Goal: Transaction & Acquisition: Purchase product/service

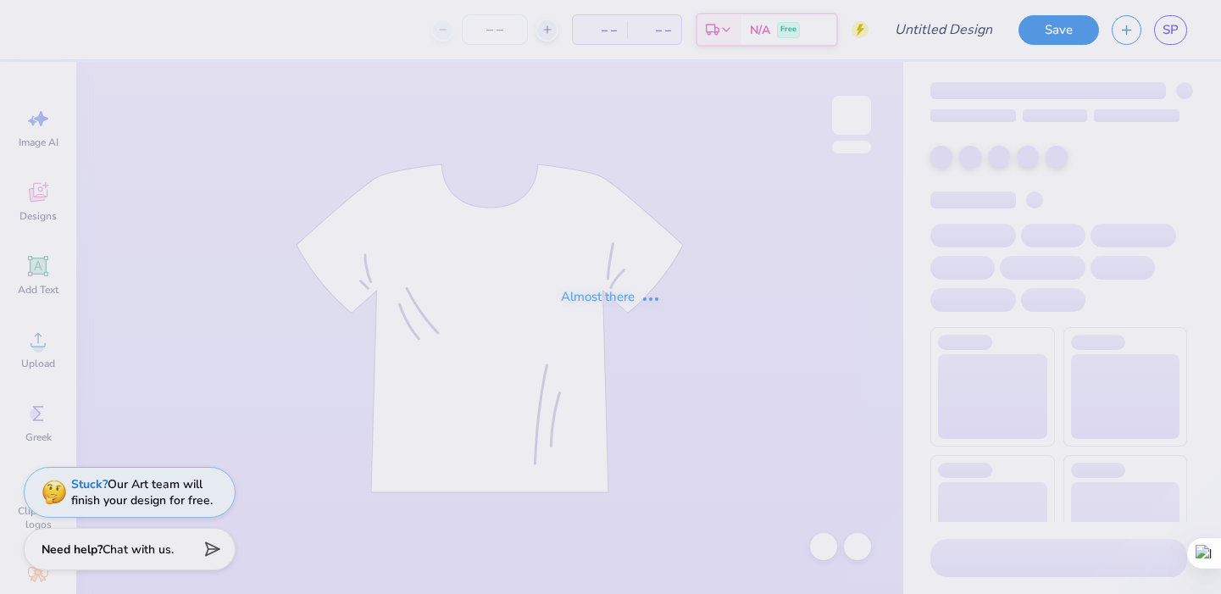
type input "Senior Night 2"
type input "28"
type input "25 Senior Night"
type input "30"
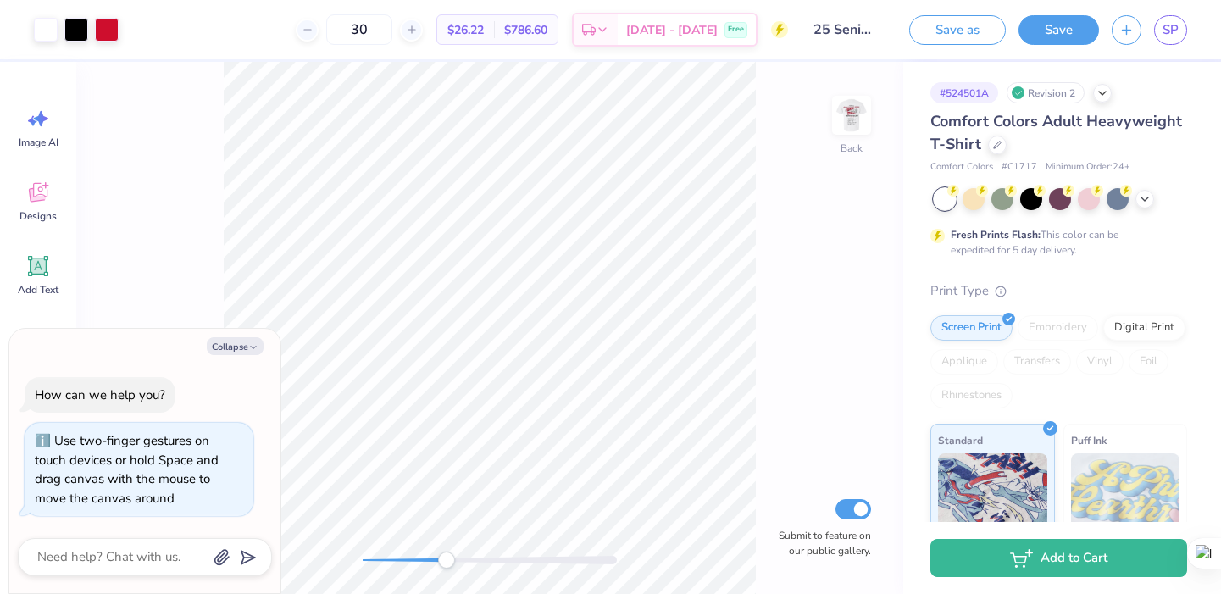
drag, startPoint x: 364, startPoint y: 556, endPoint x: 453, endPoint y: 552, distance: 89.1
click at [453, 552] on div "Accessibility label" at bounding box center [446, 560] width 17 height 17
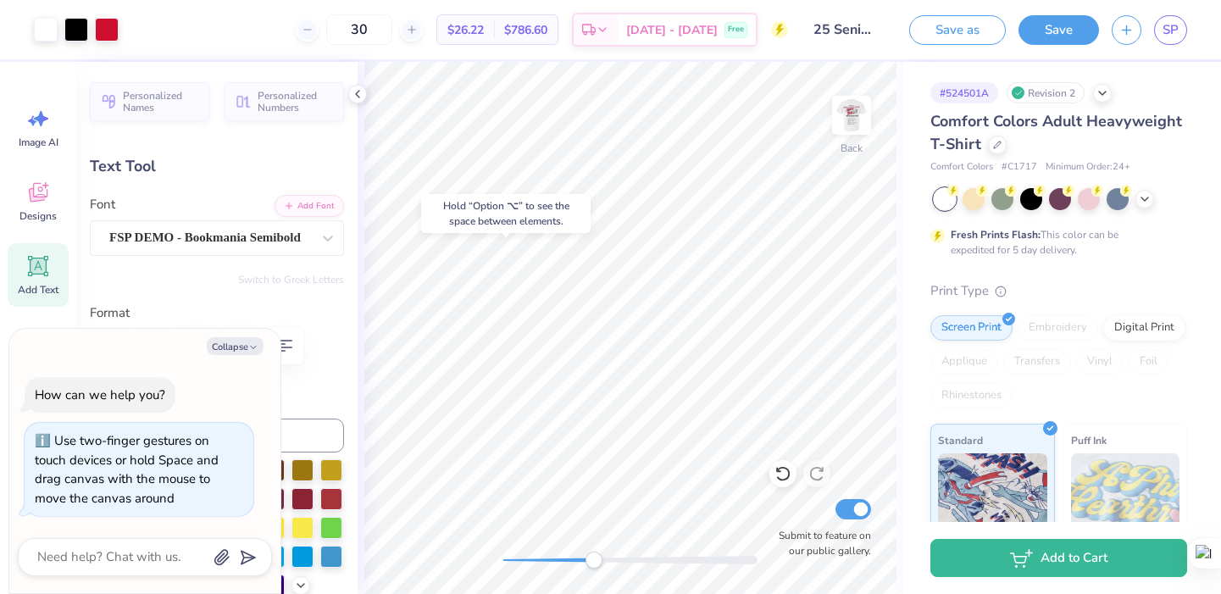
type textarea "x"
type input "0.64"
type input "0.45"
type input "5.83"
type textarea "x"
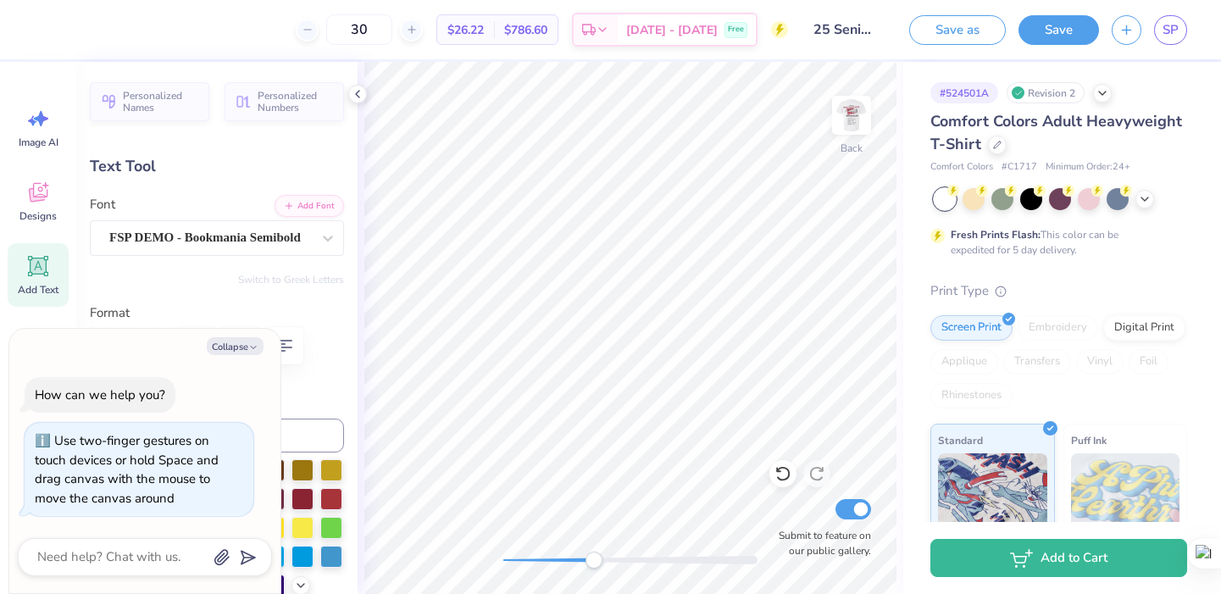
type input "0.17"
type input "0.12"
type input "5.85"
type textarea "x"
type input "0.63"
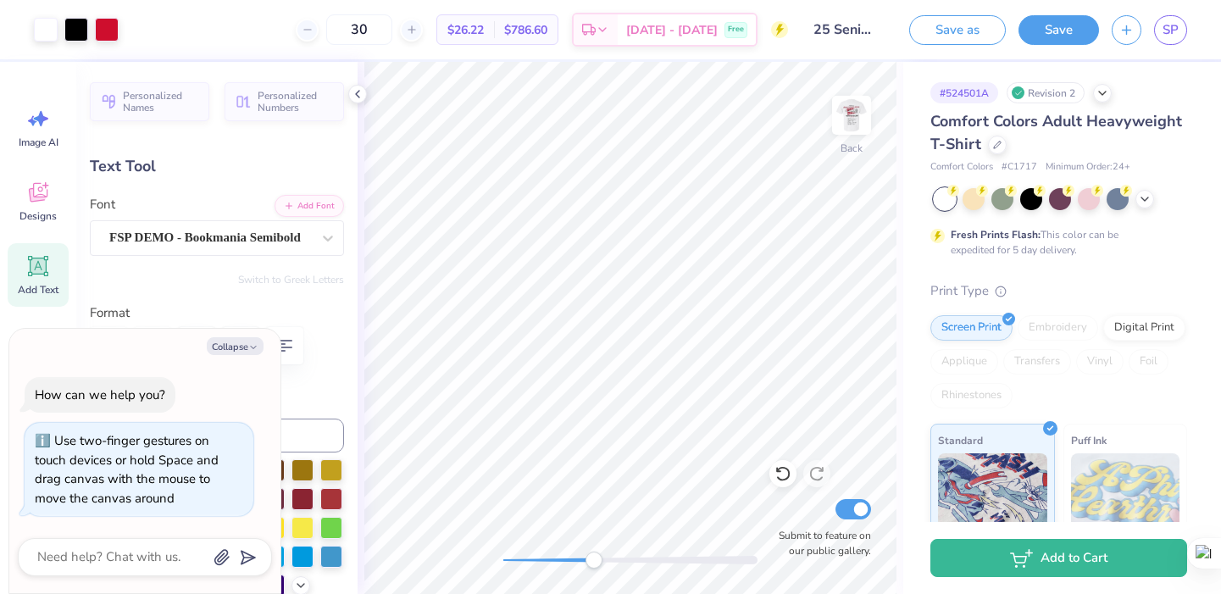
type input "0.43"
type textarea "x"
type input "5.83"
type textarea "x"
type textarea "2"
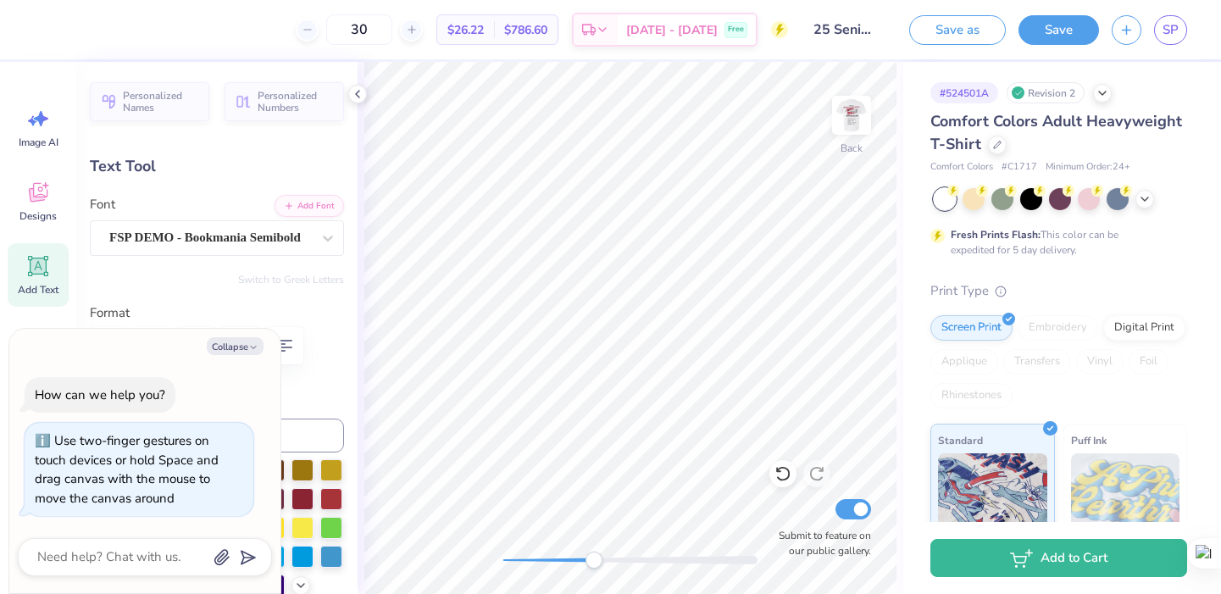
type textarea "x"
type textarea "25"
drag, startPoint x: 596, startPoint y: 558, endPoint x: 526, endPoint y: 555, distance: 69.5
click at [528, 555] on div "Accessibility label" at bounding box center [536, 560] width 17 height 17
click at [848, 111] on img at bounding box center [852, 115] width 68 height 68
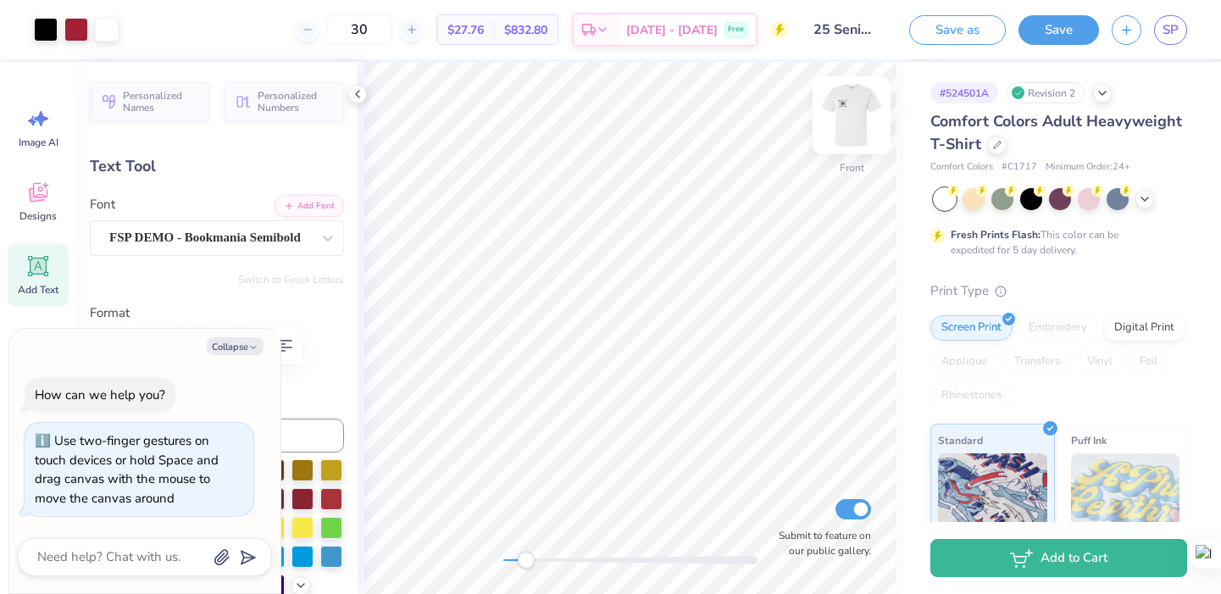
type textarea "x"
type input "7.60"
type input "5.95"
type input "16.74"
click at [471, 561] on div "Front Submit to feature on our public gallery." at bounding box center [631, 328] width 546 height 532
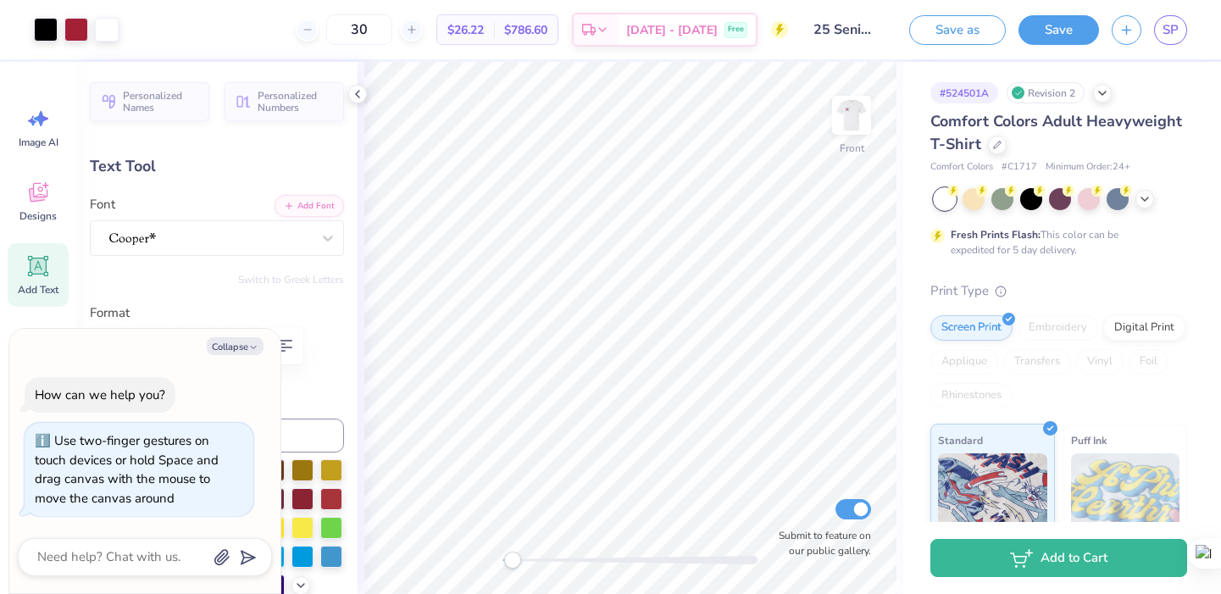
click at [507, 548] on div "Front Submit to feature on our public gallery." at bounding box center [631, 328] width 546 height 532
click at [855, 121] on img at bounding box center [852, 115] width 68 height 68
click at [863, 103] on img at bounding box center [852, 115] width 68 height 68
click at [853, 97] on img at bounding box center [852, 115] width 68 height 68
type textarea "x"
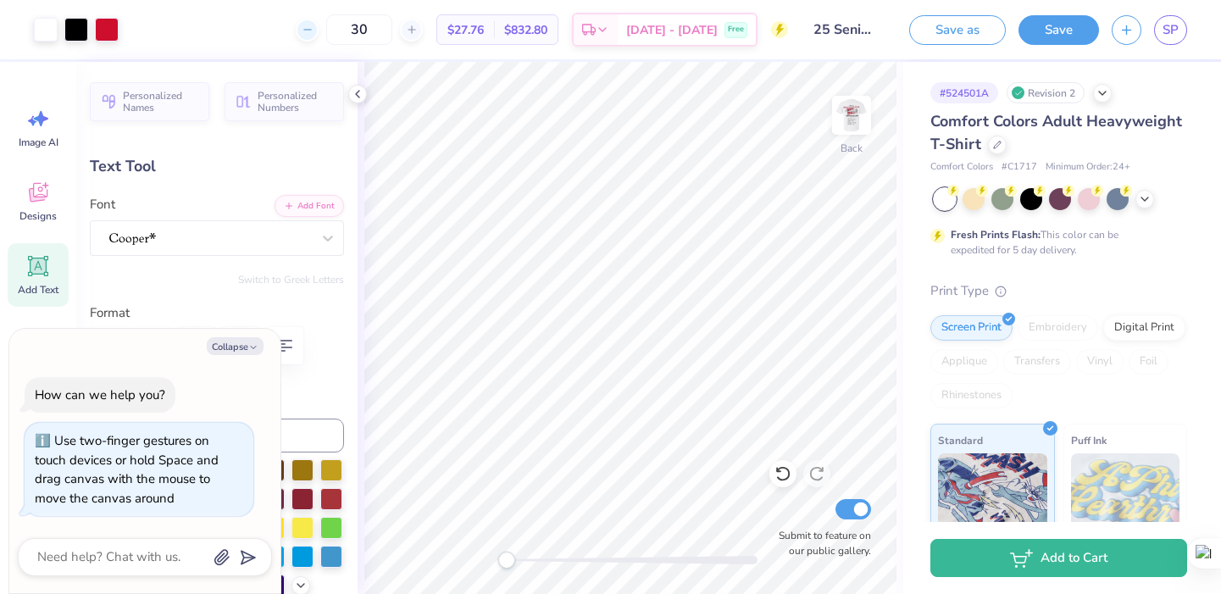
click at [314, 30] on icon at bounding box center [308, 30] width 12 height 12
type input "28"
click at [106, 34] on div at bounding box center [107, 28] width 24 height 24
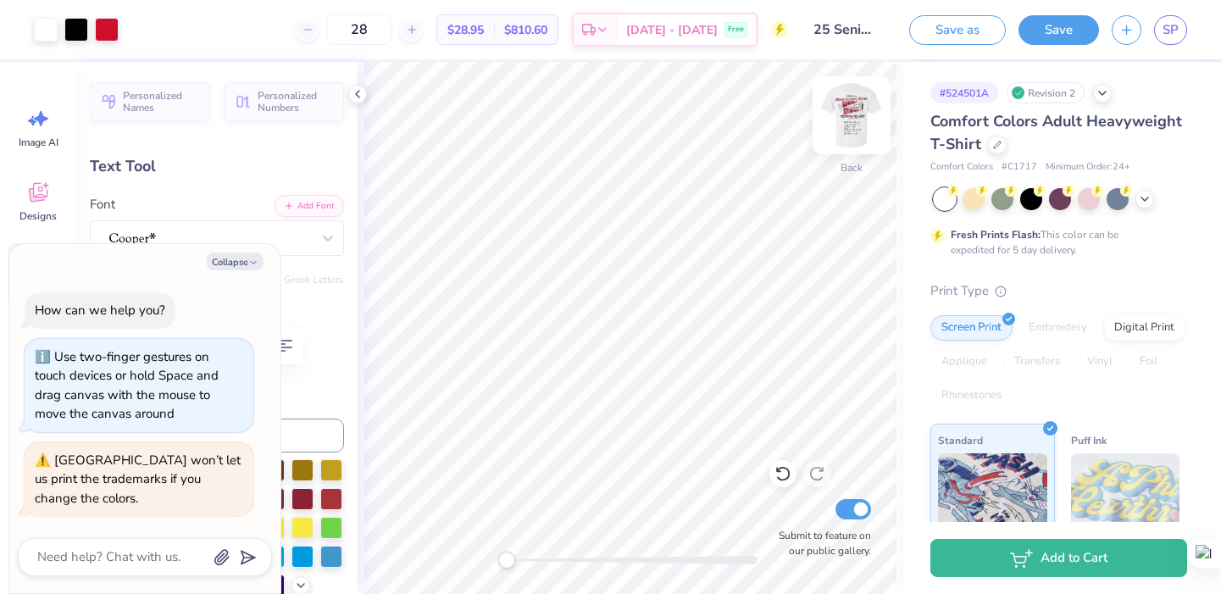
click at [845, 114] on img at bounding box center [852, 115] width 68 height 68
click at [75, 30] on div at bounding box center [76, 28] width 24 height 24
type textarea "x"
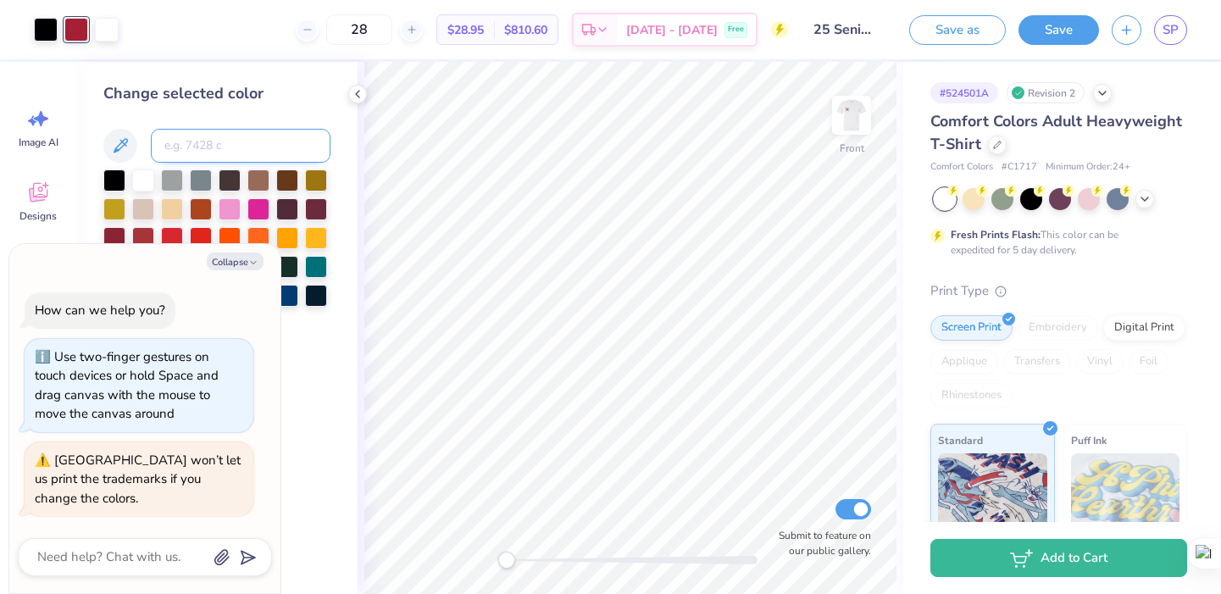
click at [174, 145] on input at bounding box center [241, 146] width 180 height 34
type input "186"
click at [228, 264] on button "Collapse" at bounding box center [235, 262] width 57 height 18
type textarea "x"
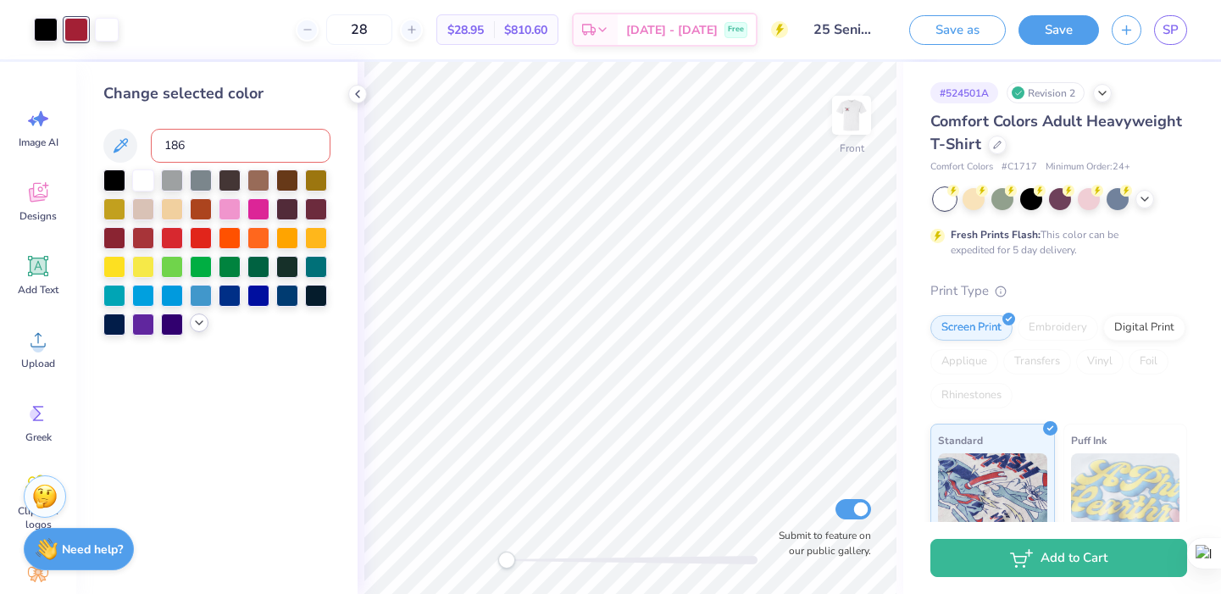
click at [197, 333] on div at bounding box center [216, 253] width 227 height 166
click at [200, 322] on polyline at bounding box center [199, 322] width 7 height 3
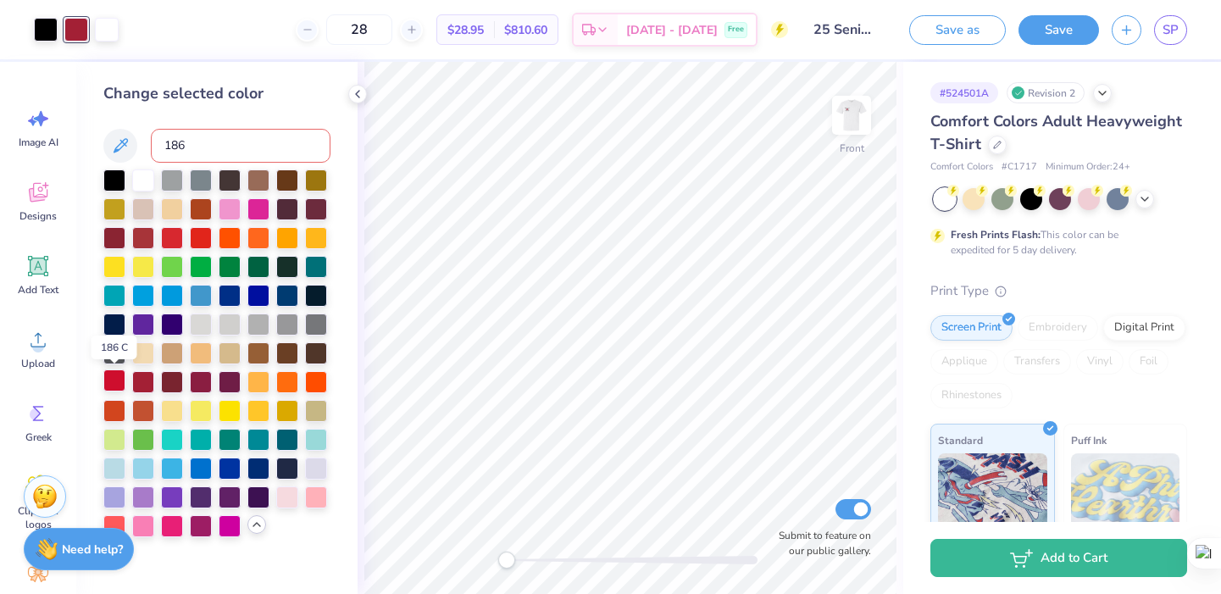
click at [111, 380] on div at bounding box center [114, 381] width 22 height 22
click at [354, 97] on icon at bounding box center [358, 94] width 14 height 14
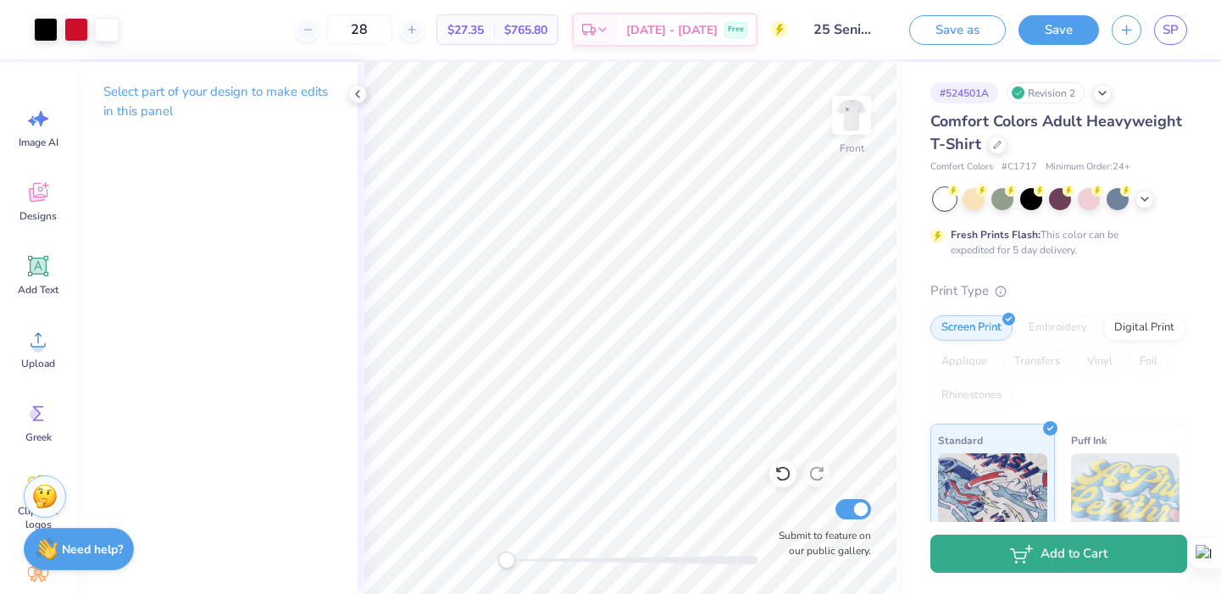
click at [1090, 558] on button "Add to Cart" at bounding box center [1059, 554] width 257 height 38
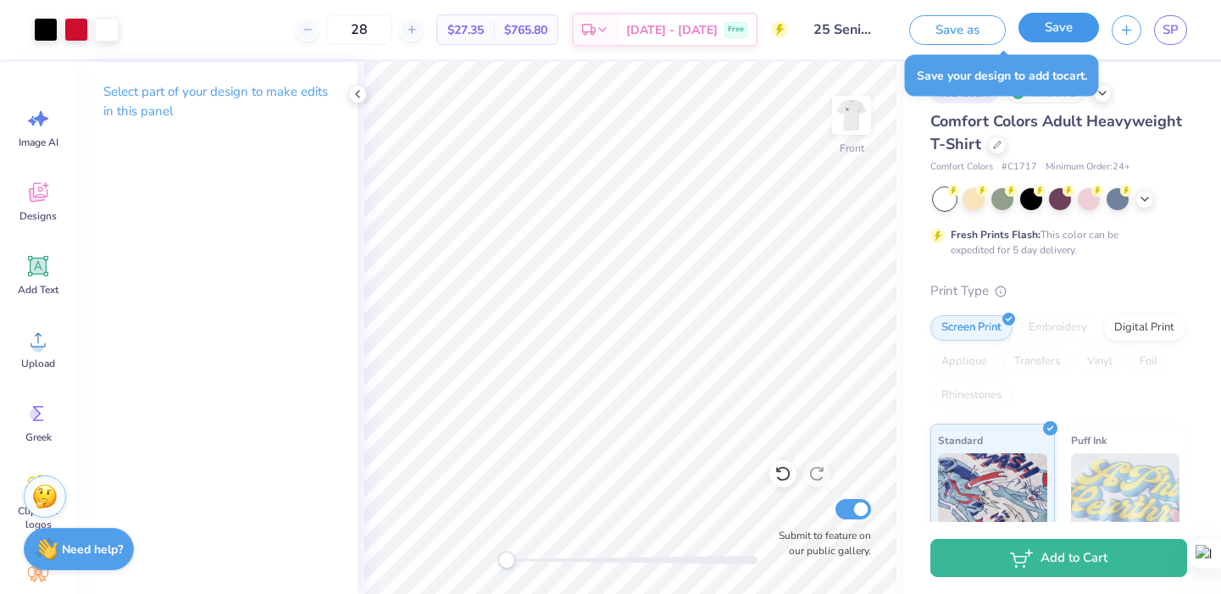
click at [1065, 19] on button "Save" at bounding box center [1059, 28] width 81 height 30
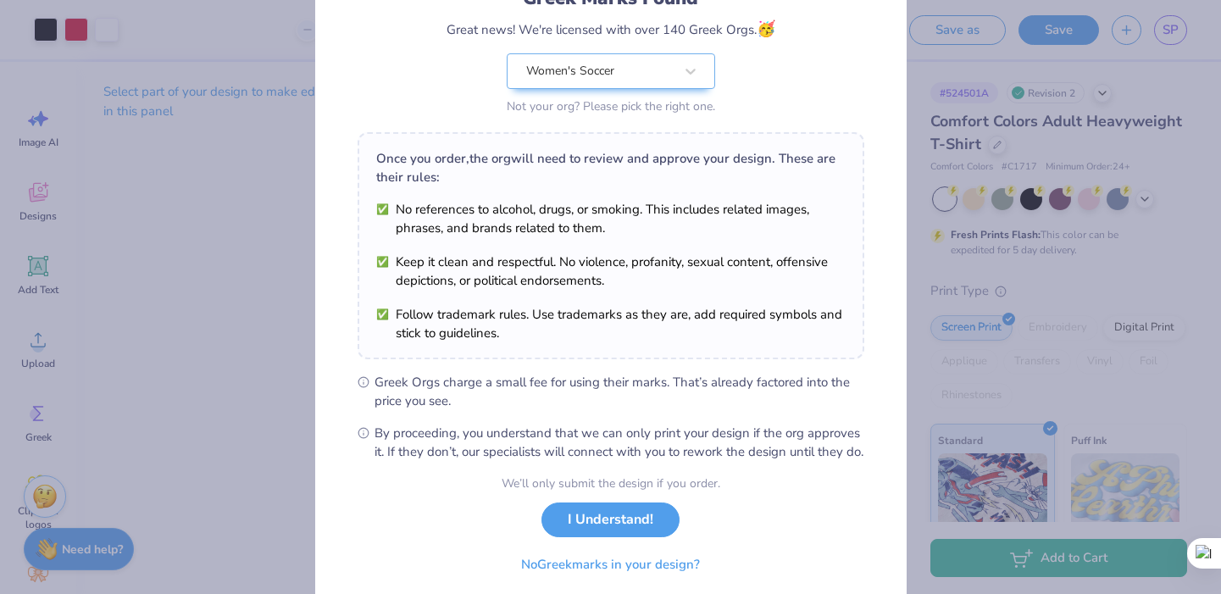
scroll to position [199, 0]
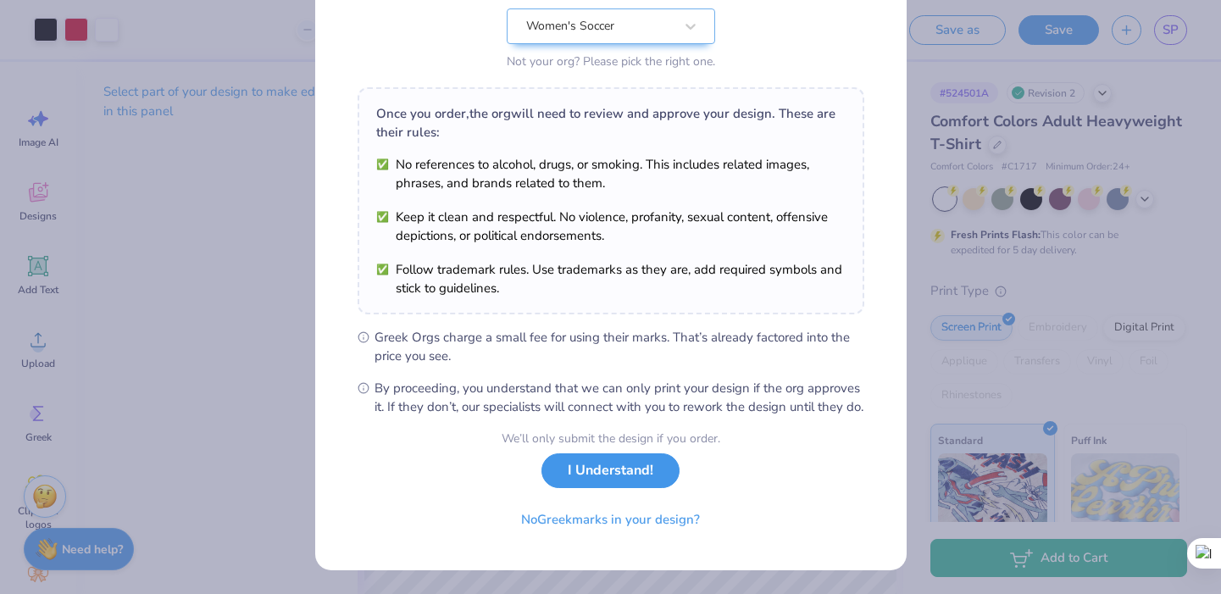
click at [601, 479] on button "I Understand!" at bounding box center [611, 470] width 138 height 35
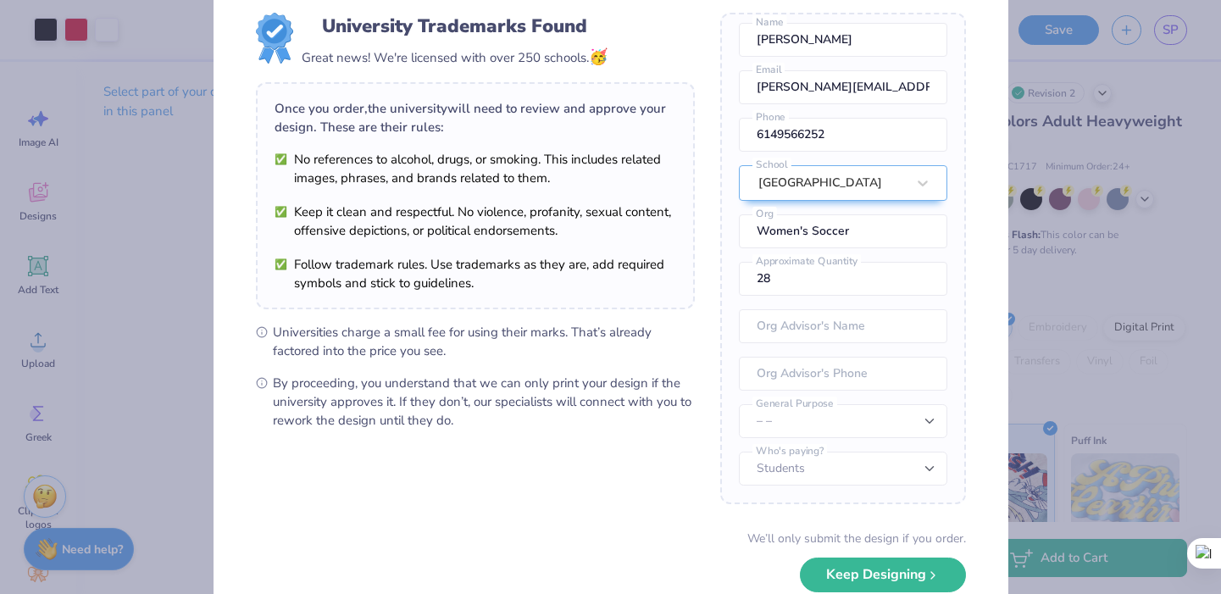
scroll to position [0, 0]
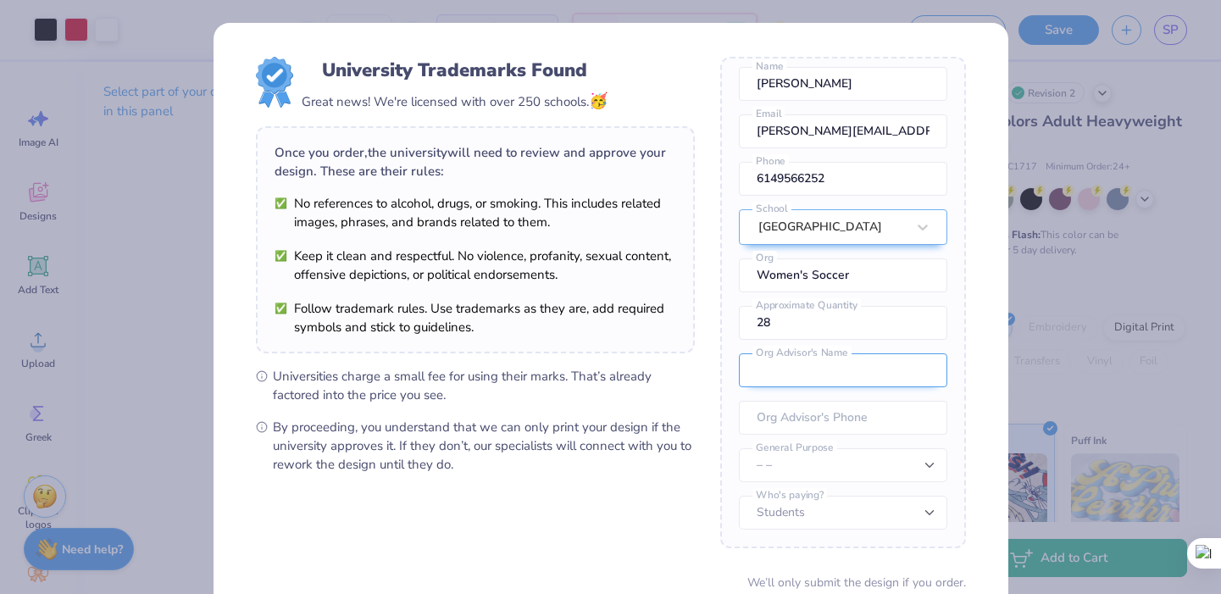
click at [799, 375] on input "text" at bounding box center [843, 370] width 208 height 34
click at [769, 427] on input "tel" at bounding box center [843, 418] width 208 height 34
click at [770, 494] on div "Once you place your order, we’ll need this info to get their approval: Sophia P…" at bounding box center [843, 303] width 246 height 492
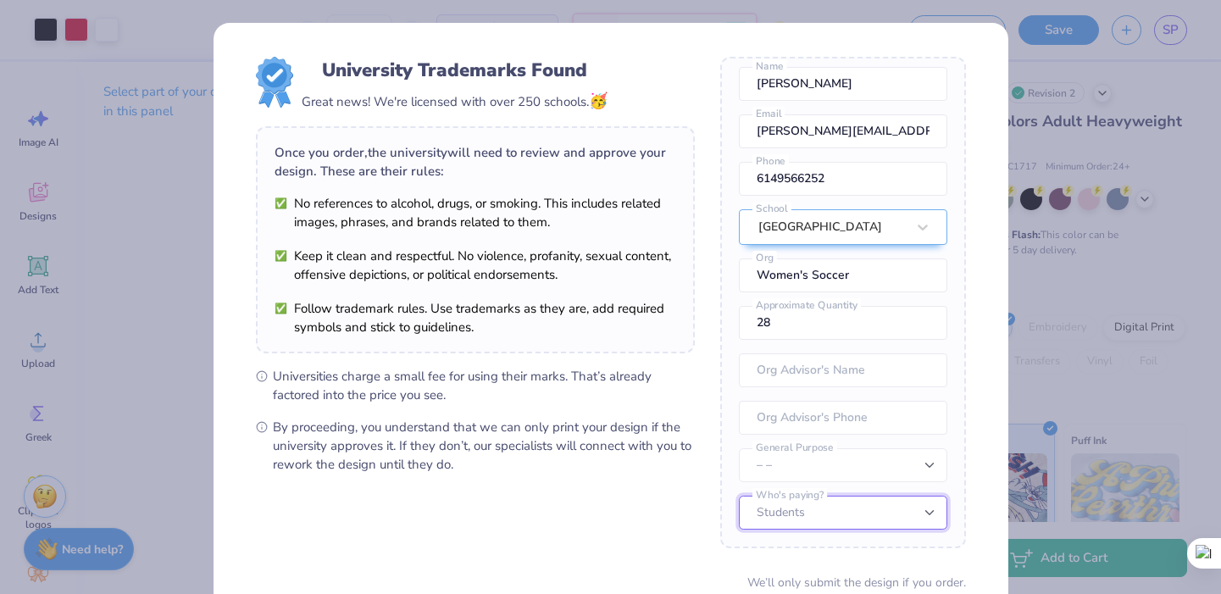
click at [810, 514] on select "Students University" at bounding box center [843, 513] width 208 height 34
click at [810, 479] on select "– – Member apparel for registered Student Organization / Department / School Fu…" at bounding box center [843, 465] width 208 height 34
select select "Member apparel for registered Student Organization / Department / School"
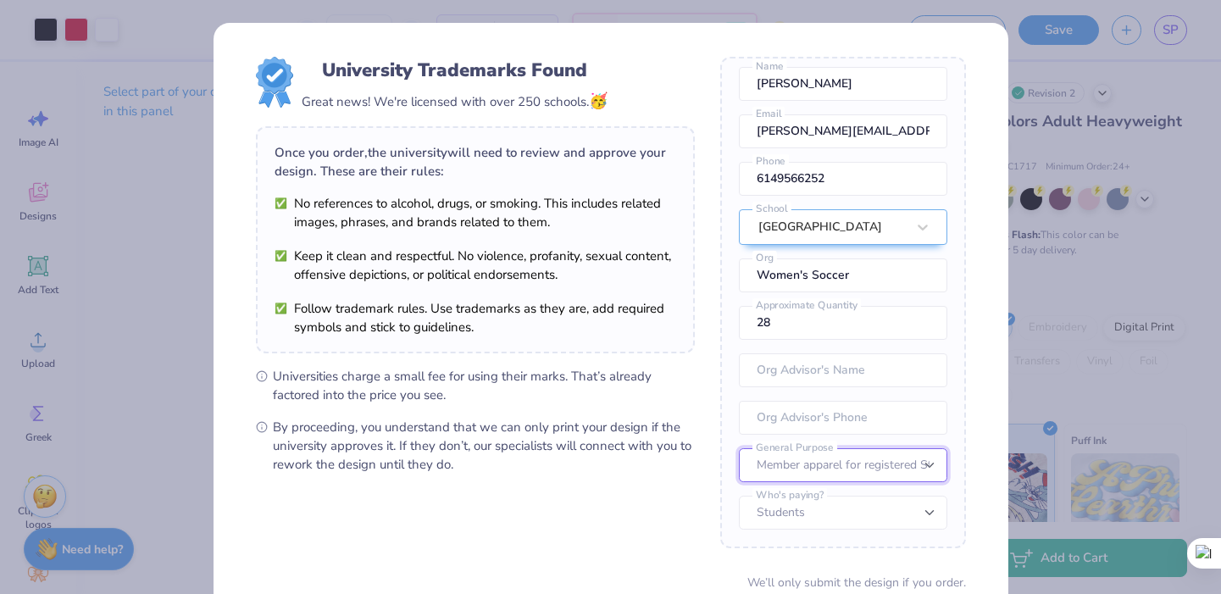
click at [814, 473] on select "– – Member apparel for registered Student Organization / Department / School Fu…" at bounding box center [843, 465] width 208 height 34
click at [812, 411] on input "tel" at bounding box center [843, 418] width 208 height 34
click at [807, 374] on input "text" at bounding box center [843, 370] width 208 height 34
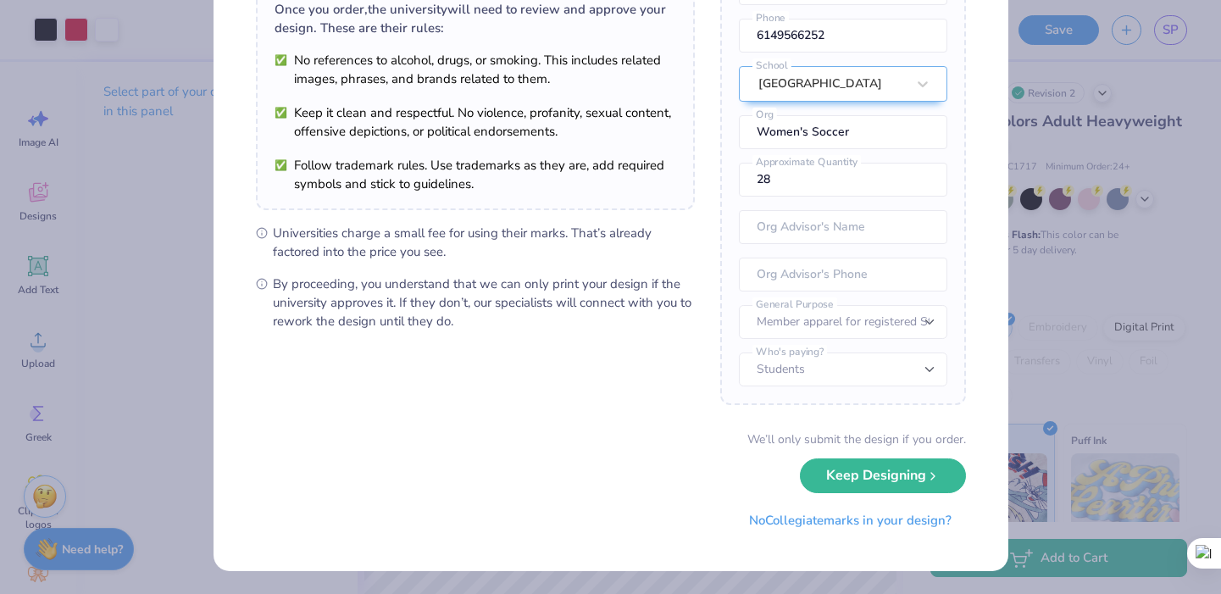
click at [755, 472] on div "We’ll only submit the design if you order. Keep Designing No Collegiate marks i…" at bounding box center [611, 484] width 710 height 107
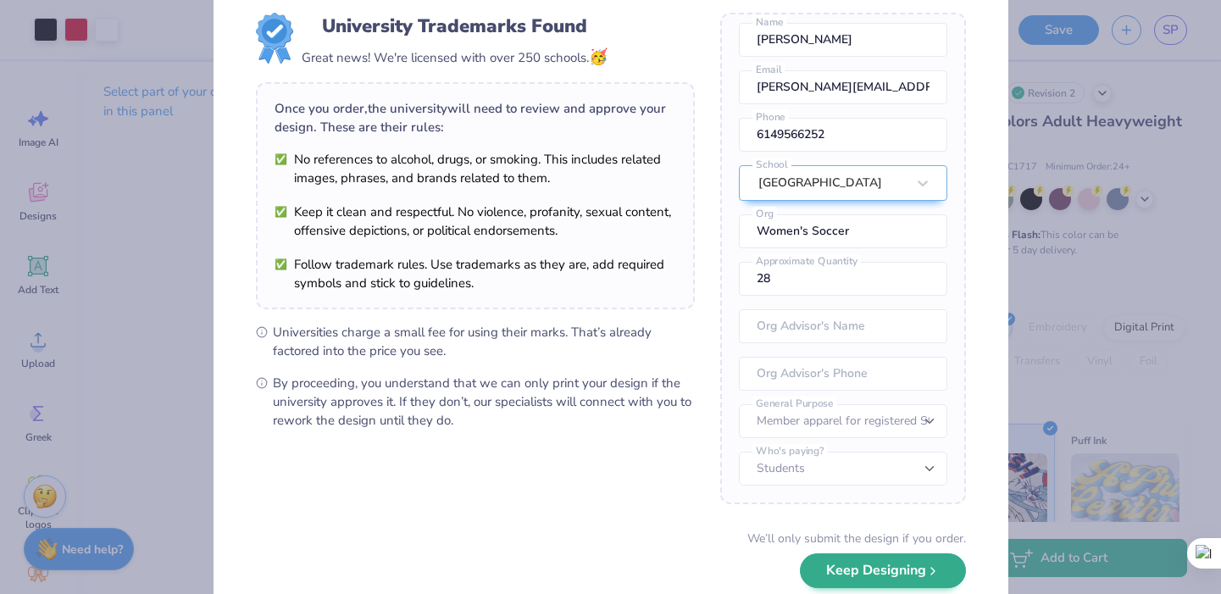
scroll to position [87, 0]
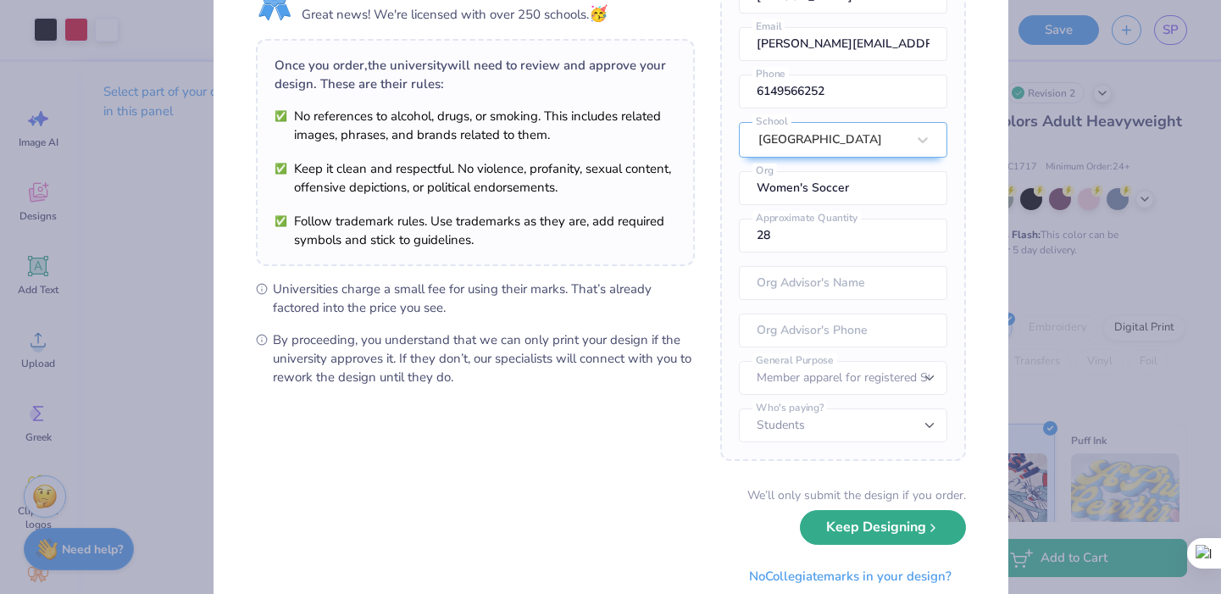
click at [860, 525] on button "Keep Designing" at bounding box center [883, 527] width 166 height 35
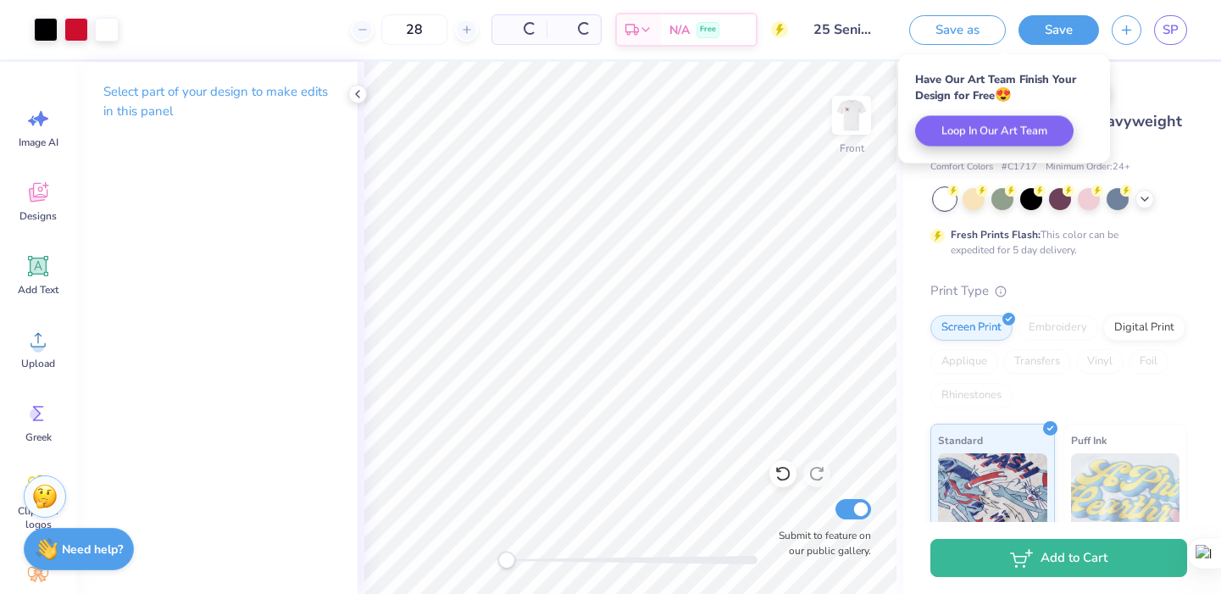
scroll to position [0, 0]
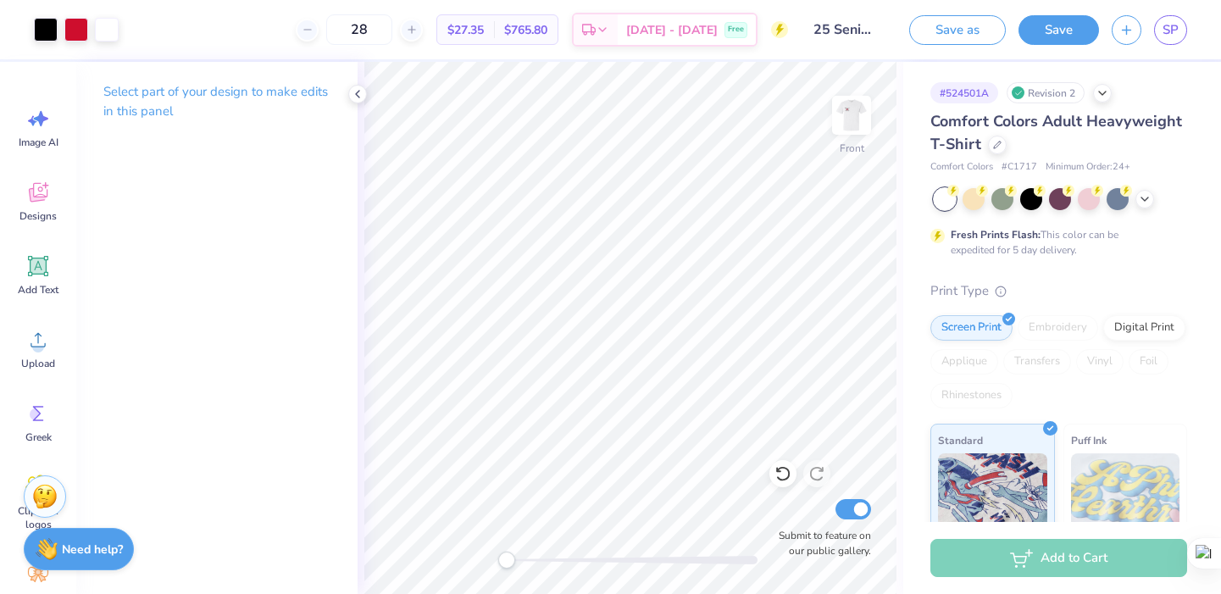
click at [974, 565] on div "Add to Cart" at bounding box center [1059, 558] width 257 height 38
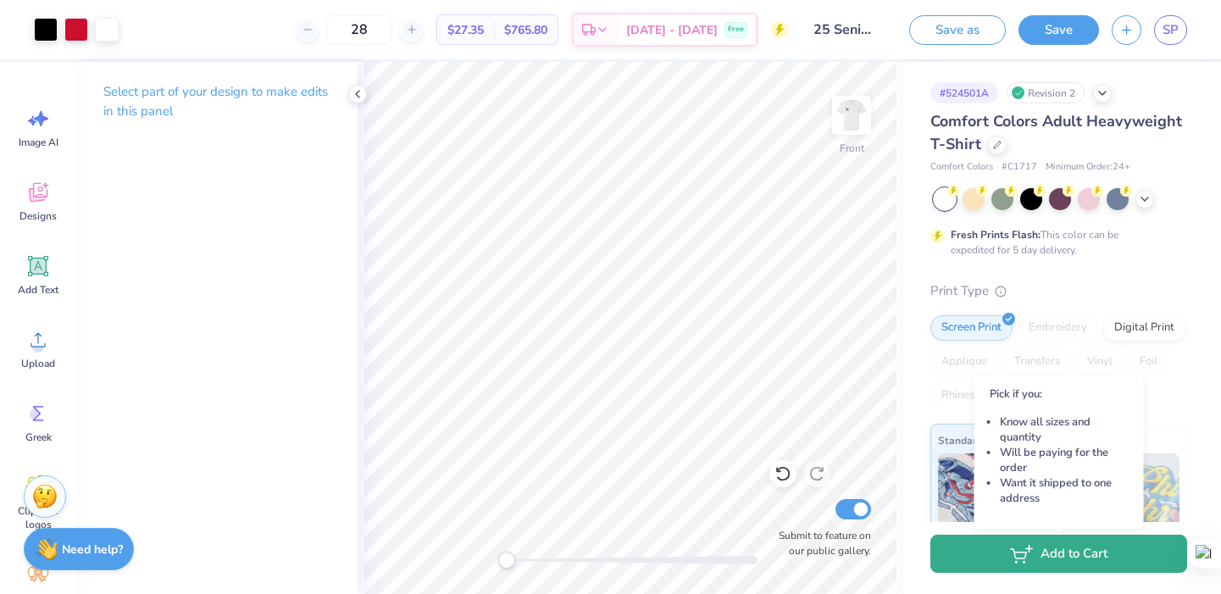
click at [1004, 564] on button "Add to Cart" at bounding box center [1059, 554] width 257 height 38
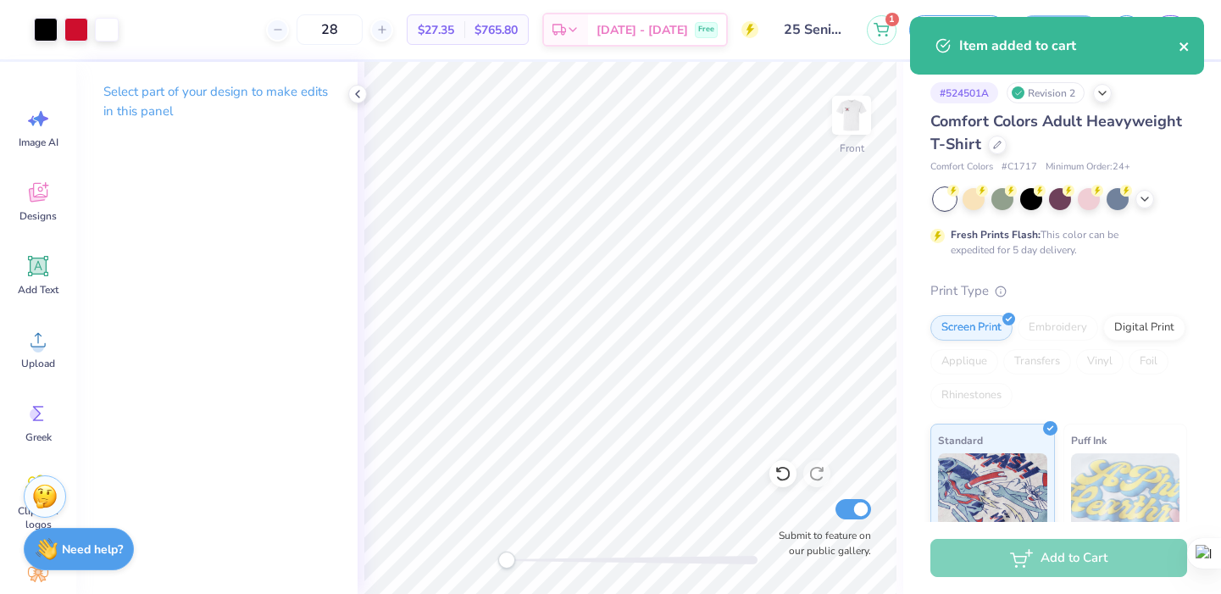
click at [1180, 46] on icon "close" at bounding box center [1185, 47] width 12 height 14
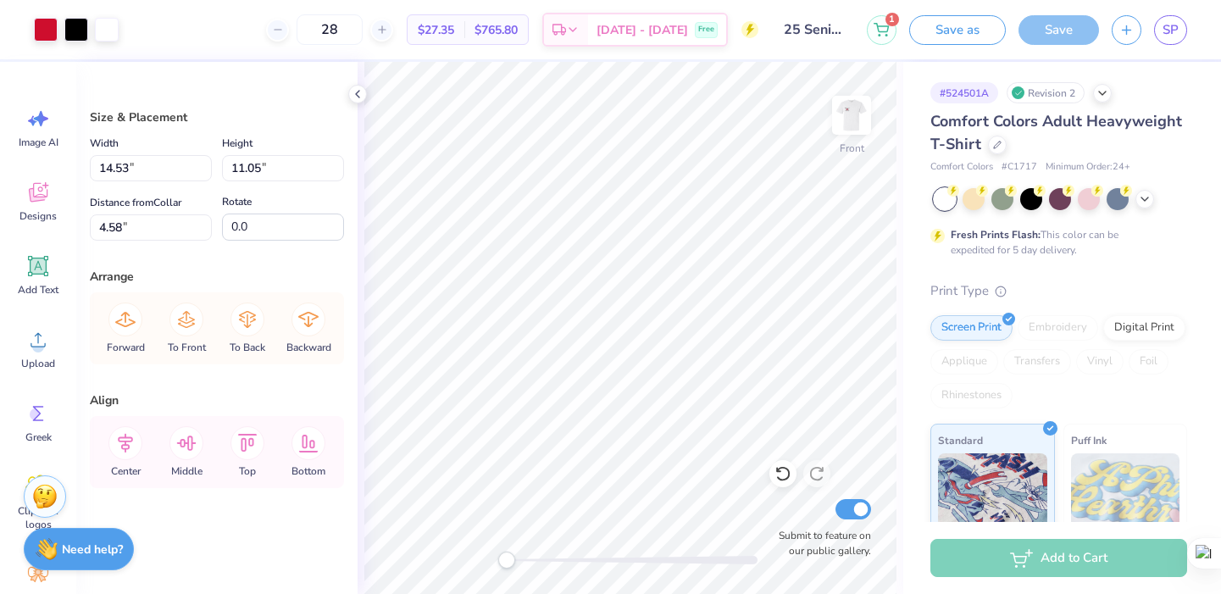
type input "13.36"
type input "10.16"
type input "14.53"
type input "11.05"
type input "12.34"
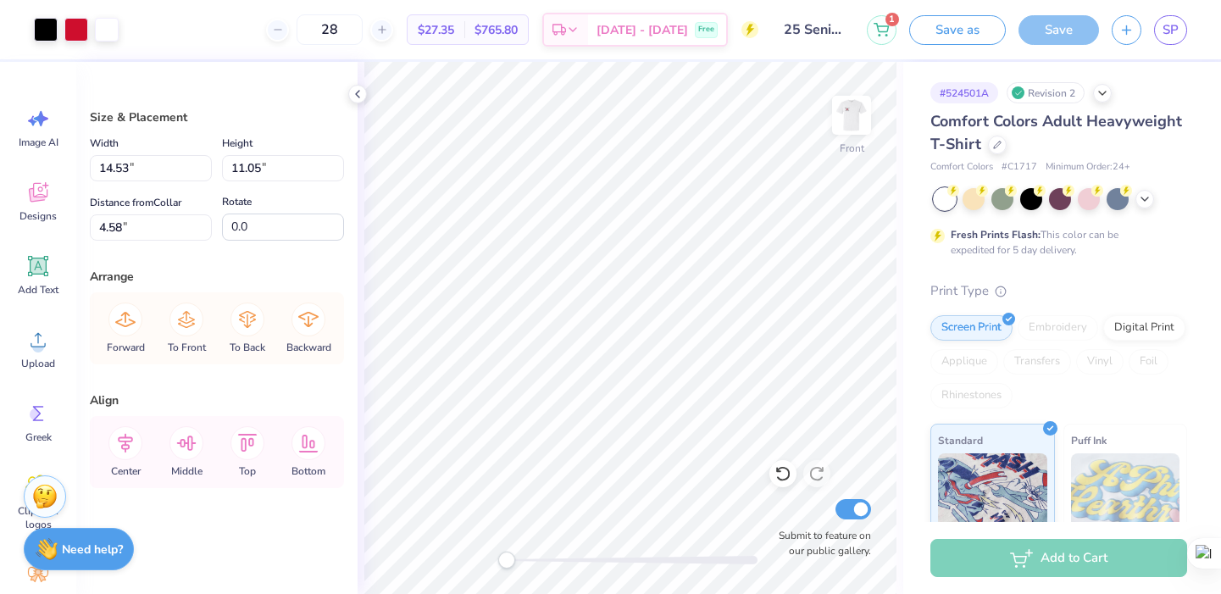
type input "9.38"
type input "4.95"
type input "12.75"
type input "9.69"
type input "4.83"
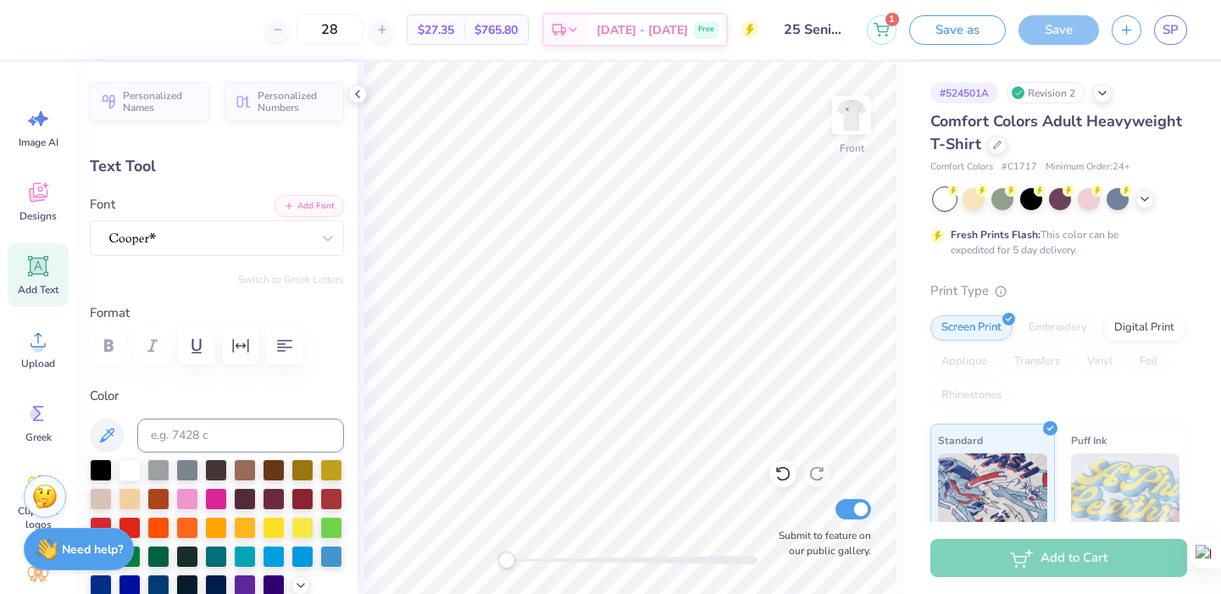
type input "7.02"
type input "5.50"
type input "17.20"
click at [945, 28] on button "Save as" at bounding box center [957, 28] width 97 height 30
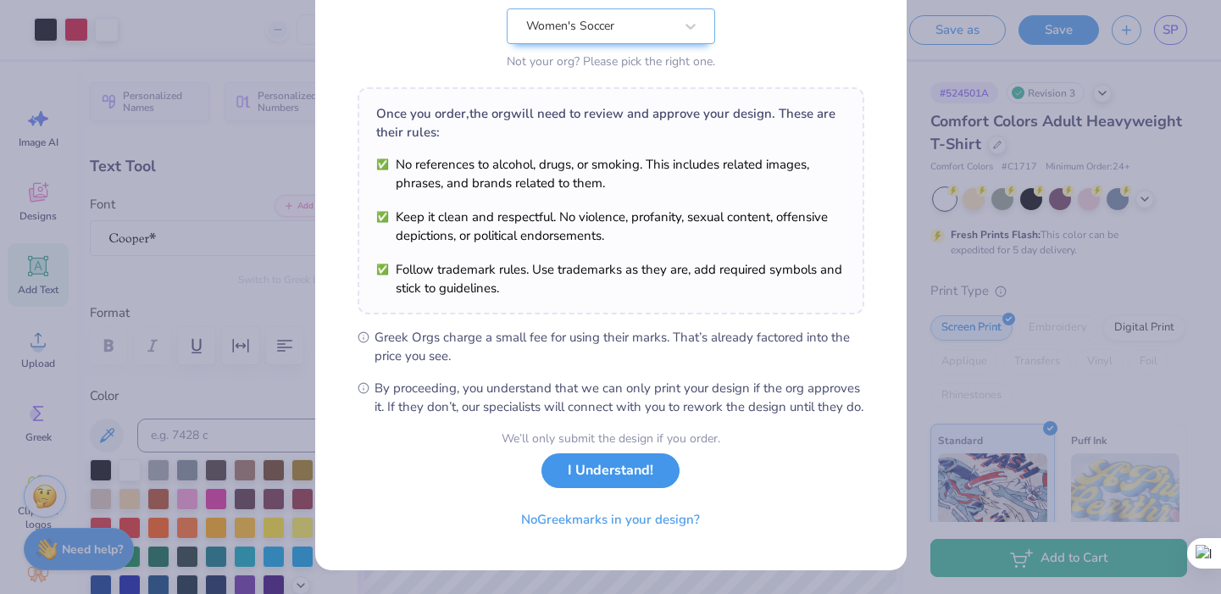
click at [642, 484] on button "I Understand!" at bounding box center [611, 470] width 138 height 35
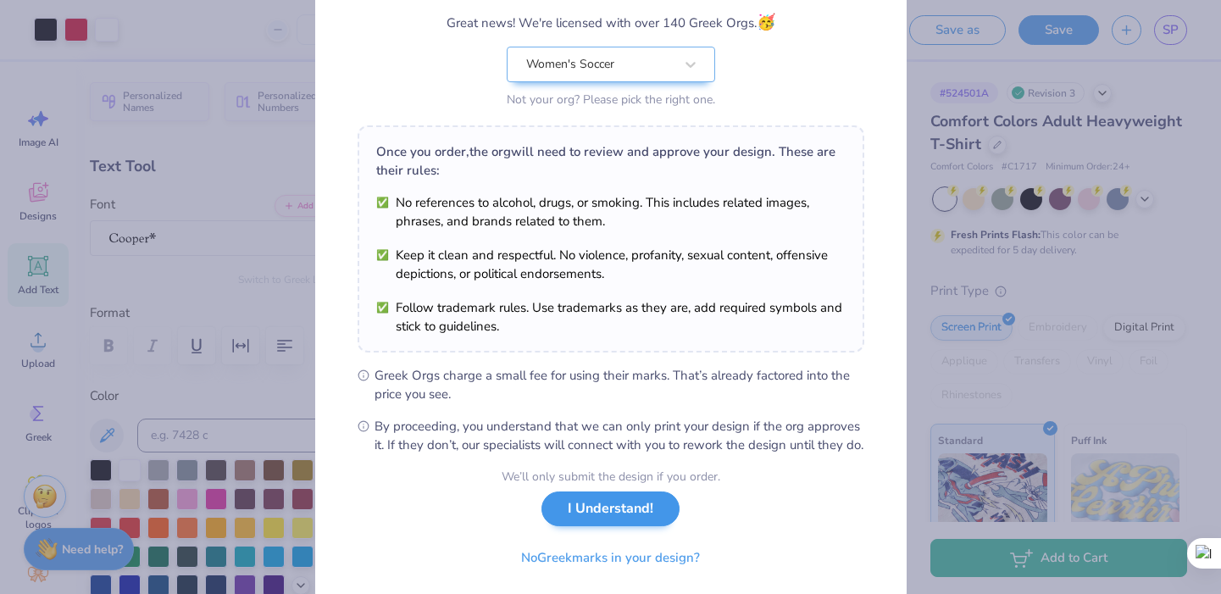
select select "Member apparel for registered Student Organization / Department / School"
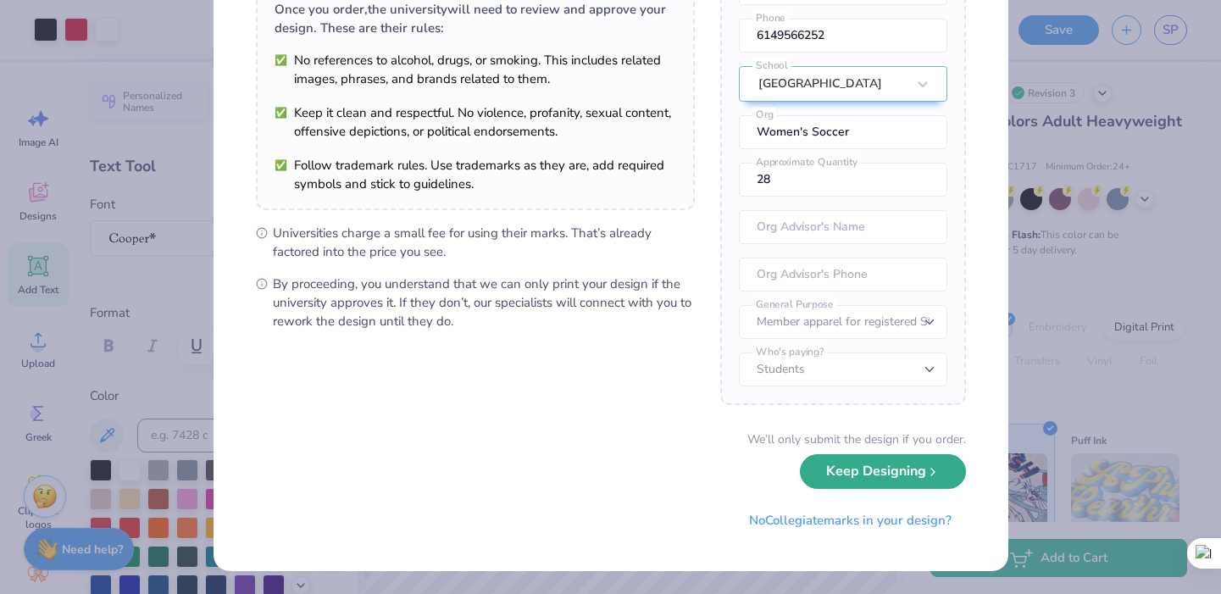
click at [836, 477] on button "Keep Designing" at bounding box center [883, 471] width 166 height 35
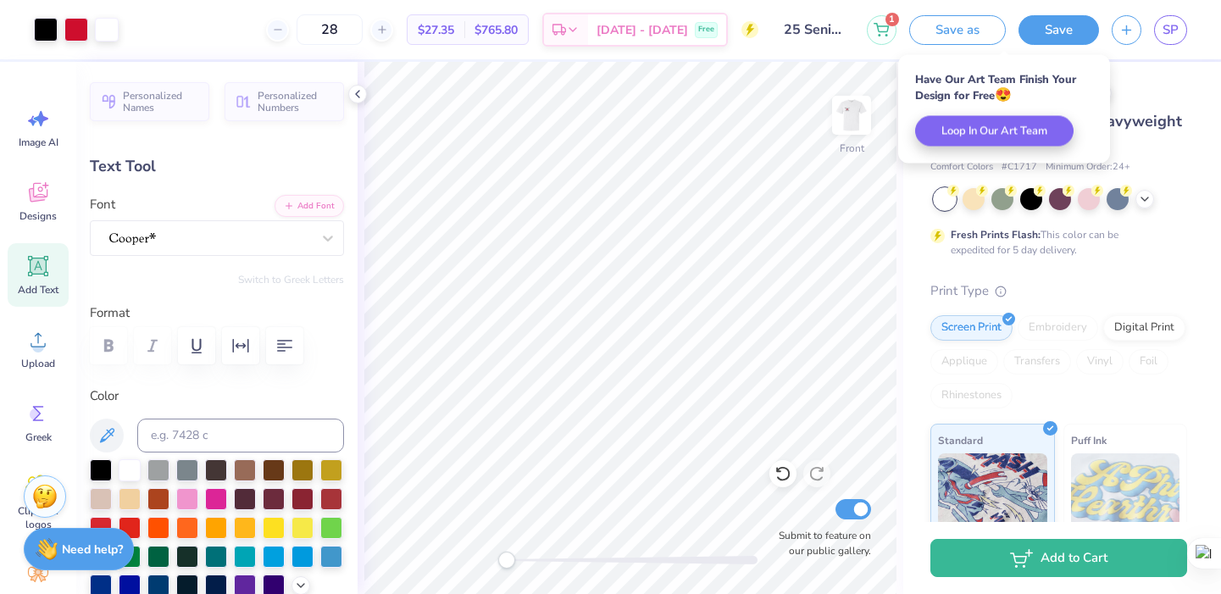
scroll to position [0, 0]
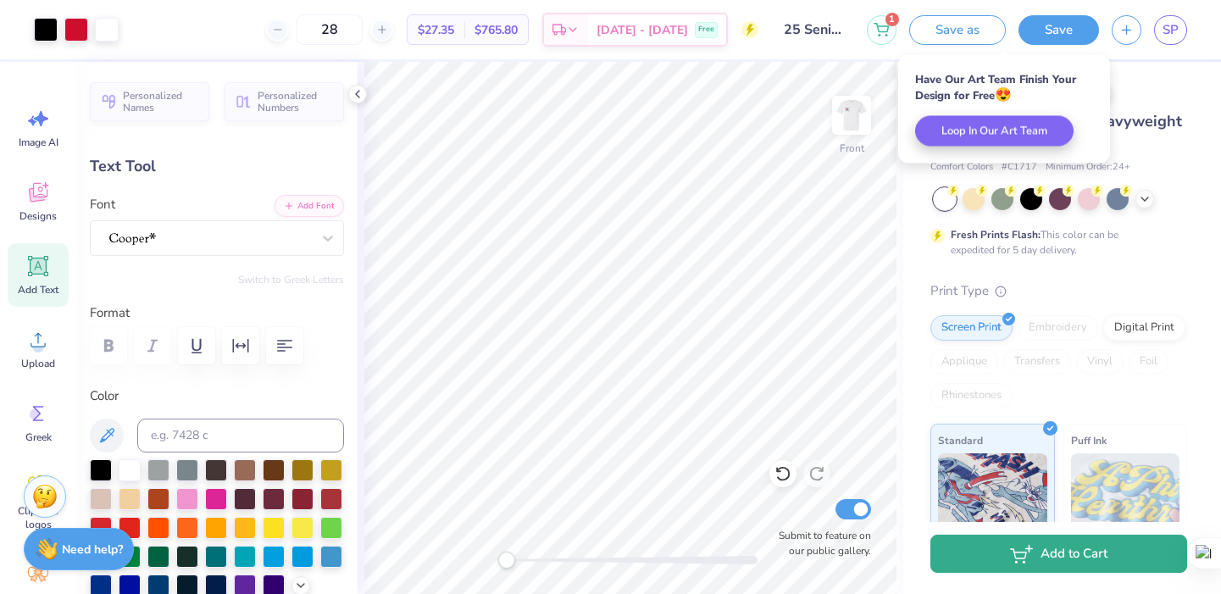
click at [1070, 559] on button "Add to Cart" at bounding box center [1059, 554] width 257 height 38
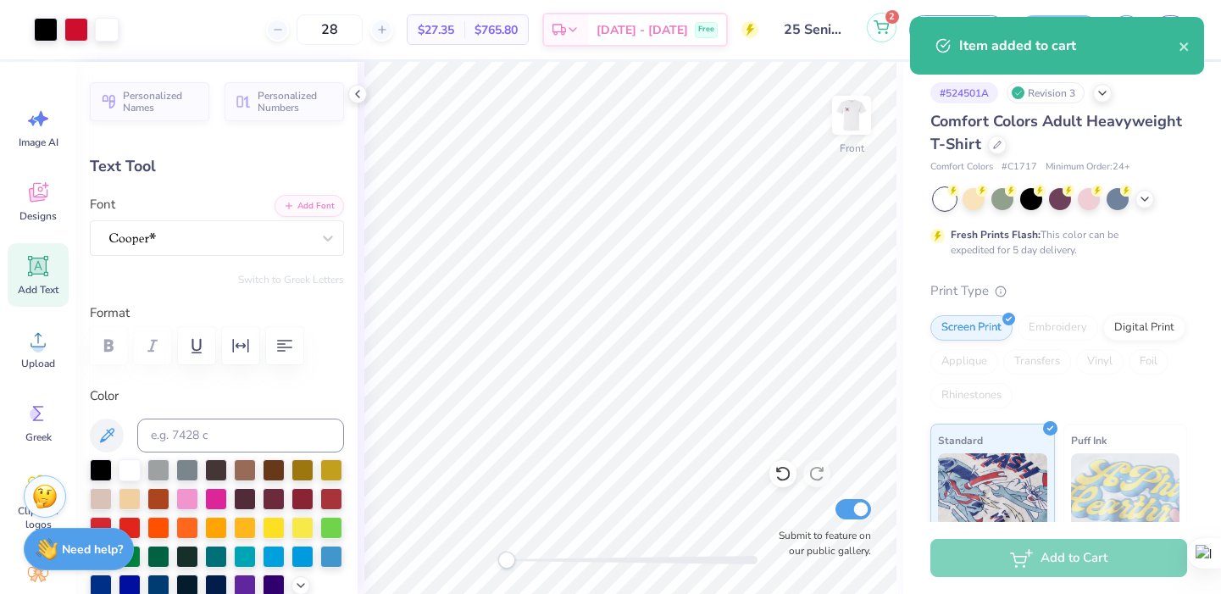
click at [888, 20] on span "2" at bounding box center [893, 17] width 14 height 14
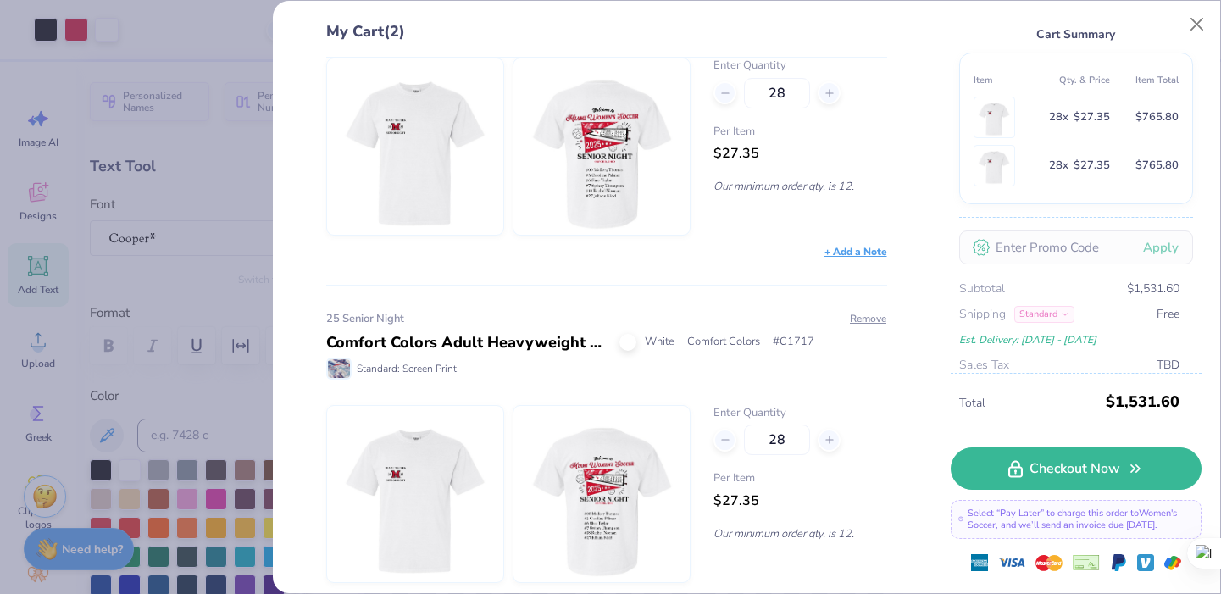
scroll to position [80, 0]
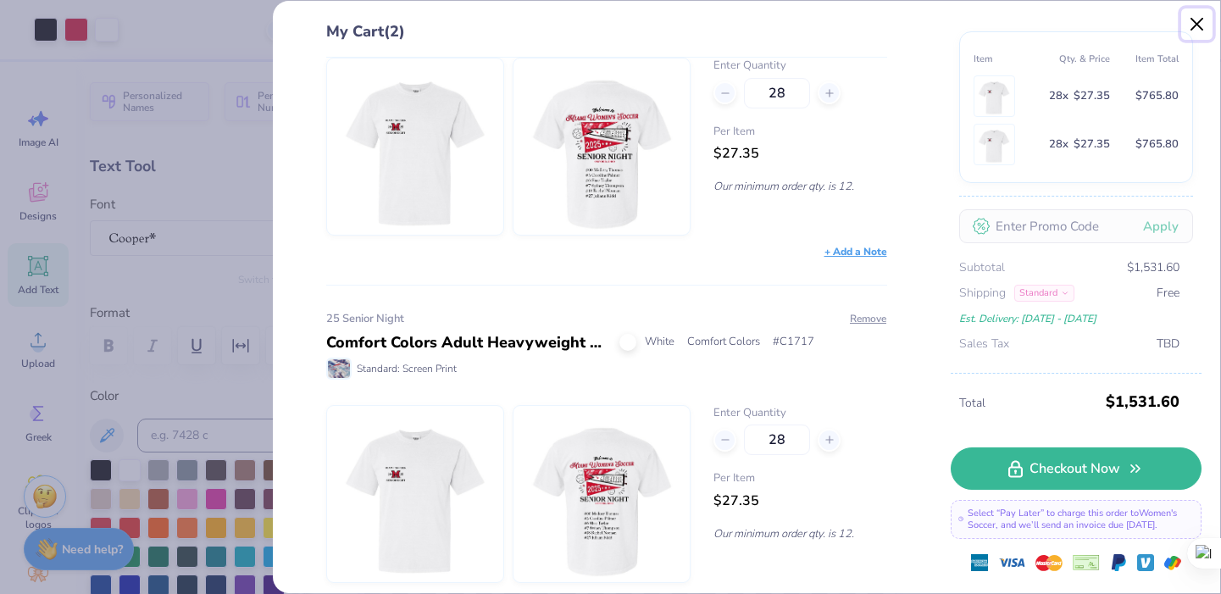
click at [1203, 21] on button "Close" at bounding box center [1197, 24] width 32 height 32
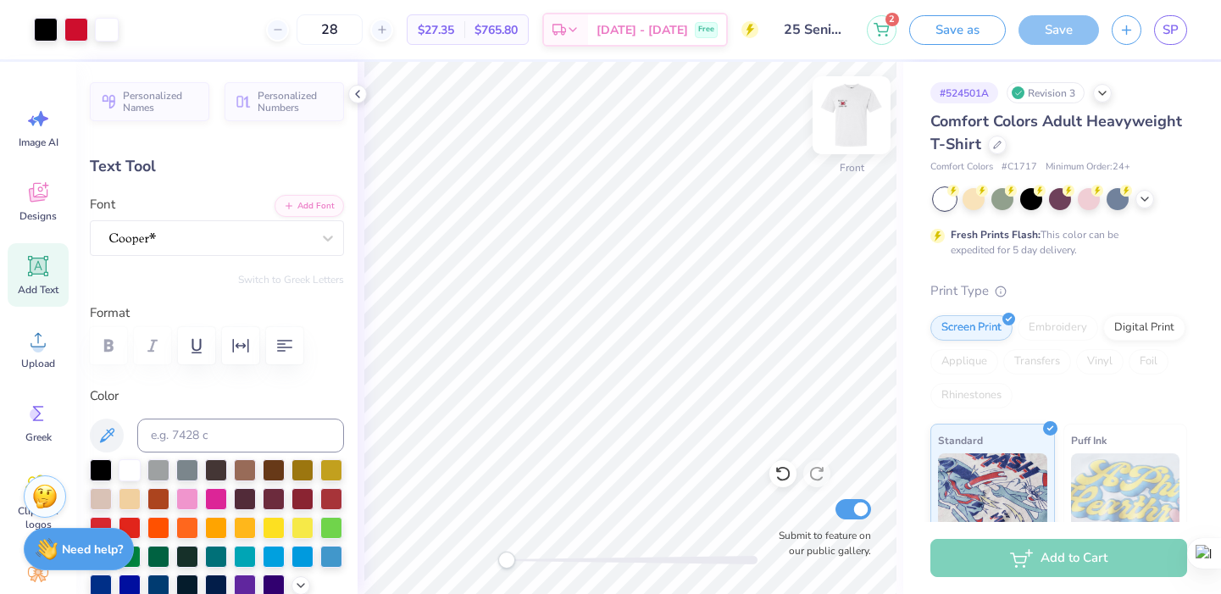
click at [864, 119] on img at bounding box center [852, 115] width 68 height 68
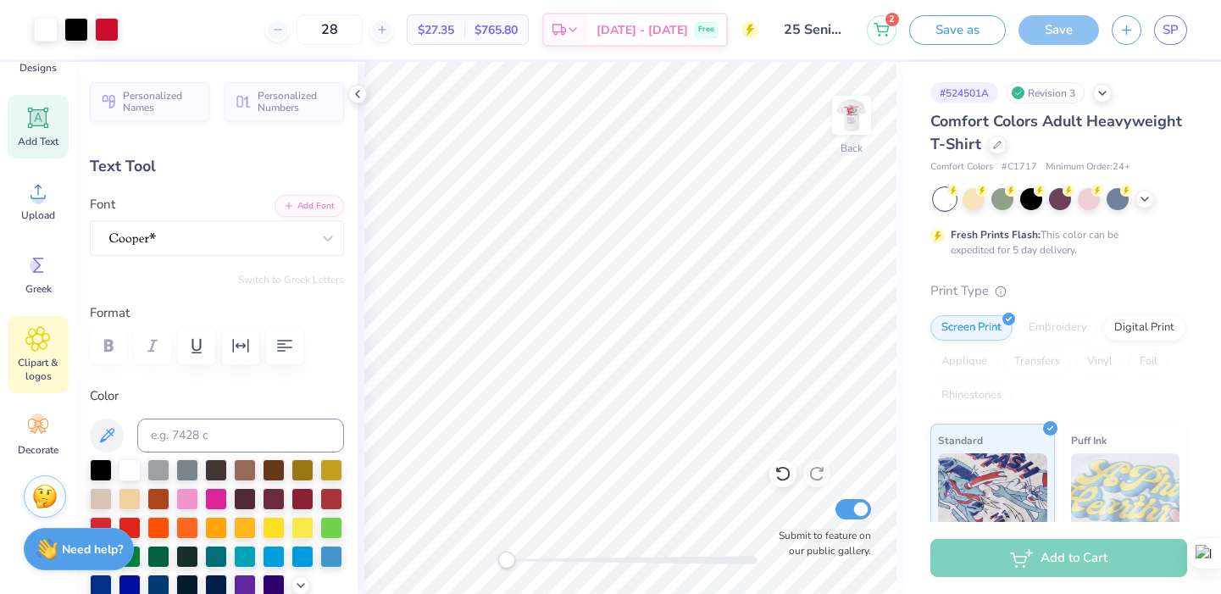
click at [45, 339] on icon at bounding box center [37, 338] width 25 height 25
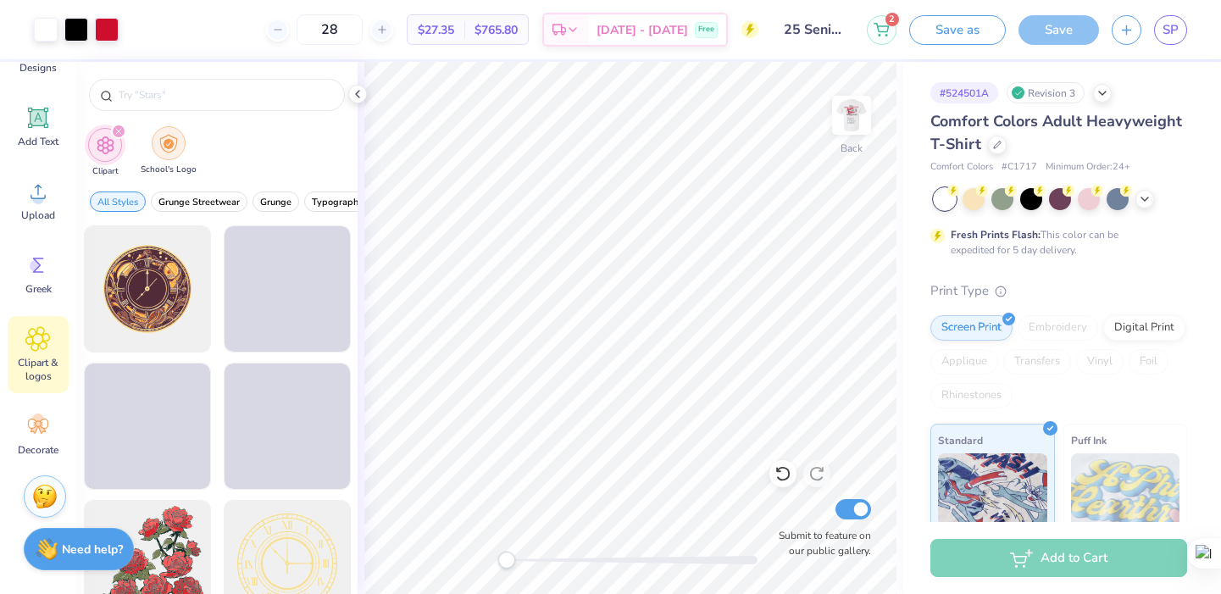
click at [160, 144] on img "filter for School's Logo" at bounding box center [168, 143] width 19 height 19
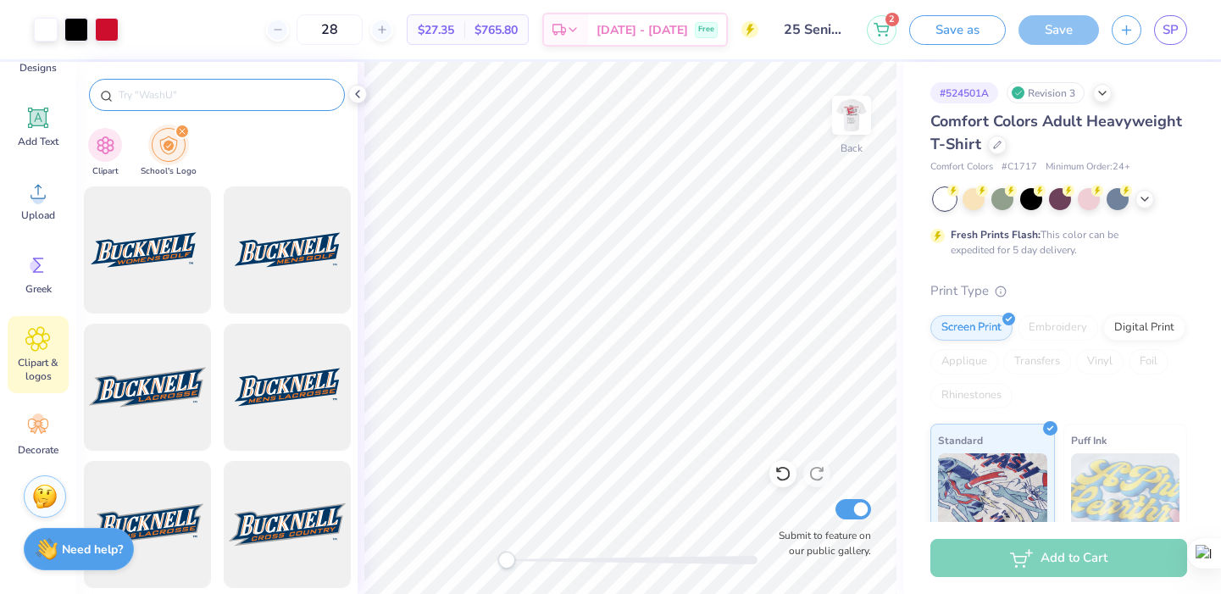
click at [206, 84] on div at bounding box center [217, 95] width 256 height 32
click at [208, 108] on div at bounding box center [217, 95] width 256 height 32
click at [208, 105] on div at bounding box center [217, 95] width 256 height 32
click at [209, 98] on input "text" at bounding box center [225, 94] width 217 height 17
type input "miami university"
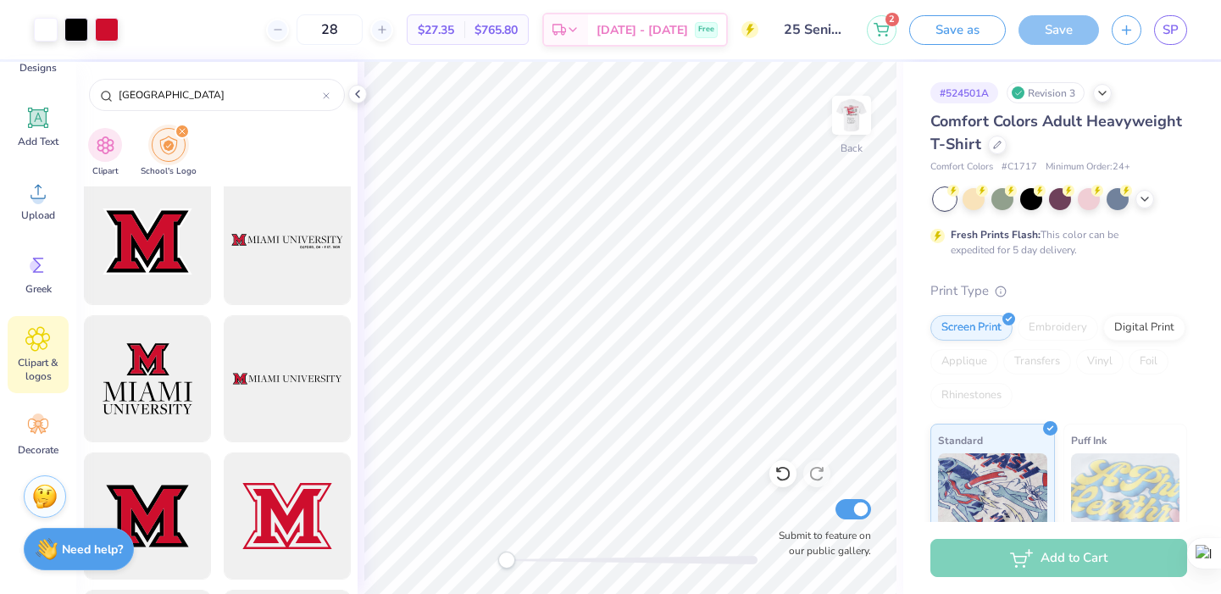
scroll to position [822, 0]
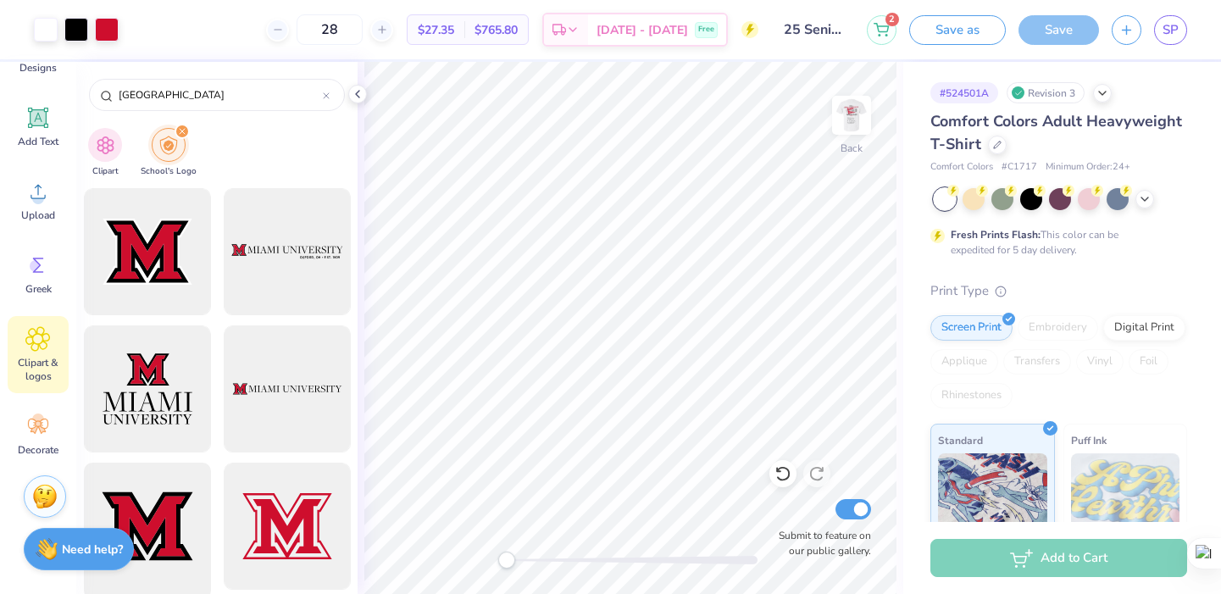
click at [176, 494] on div at bounding box center [147, 527] width 140 height 140
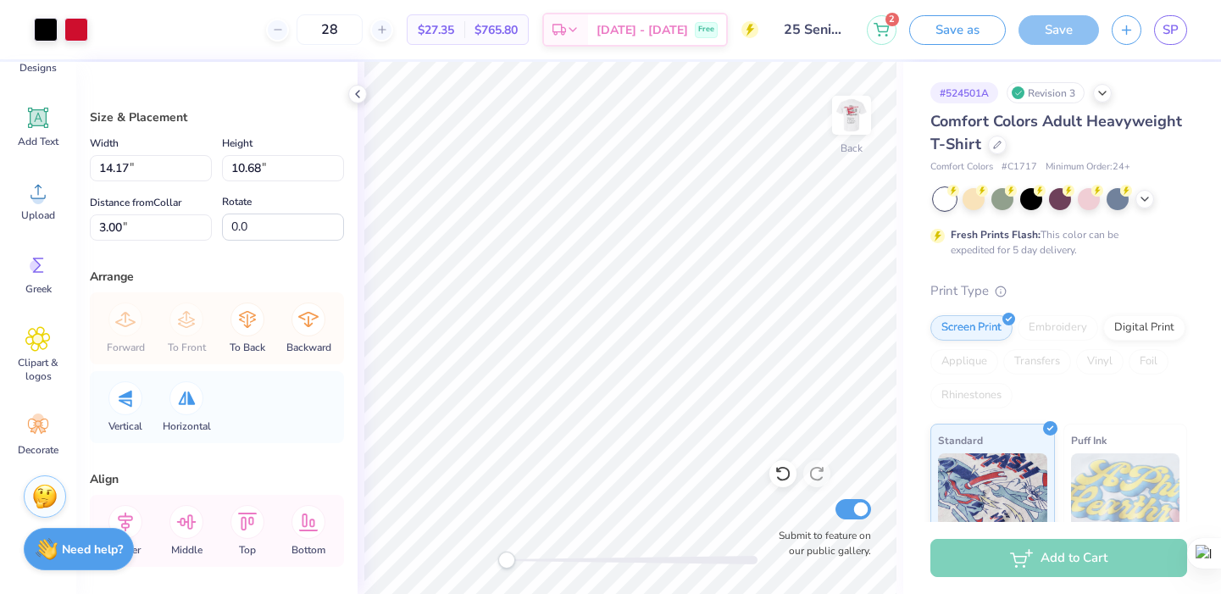
type input "4.93"
type input "3.71"
type input "9.96"
type input "2.04"
type input "1.51"
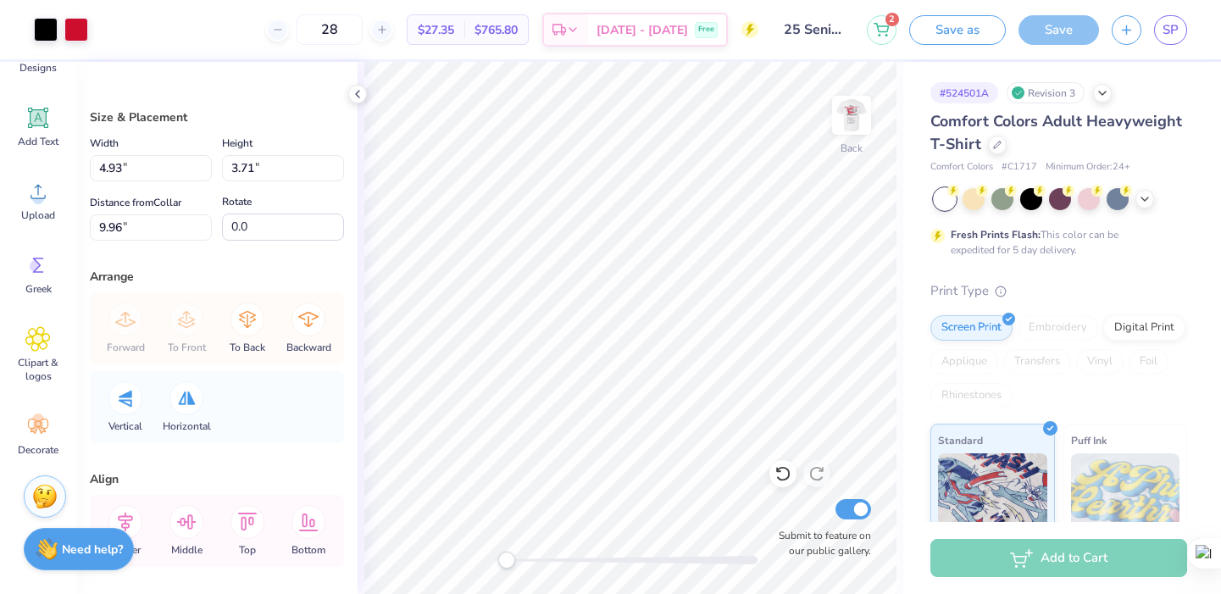
type input "5.29"
type input "4.18"
type input "3.15"
type input "10.55"
type input "4.93"
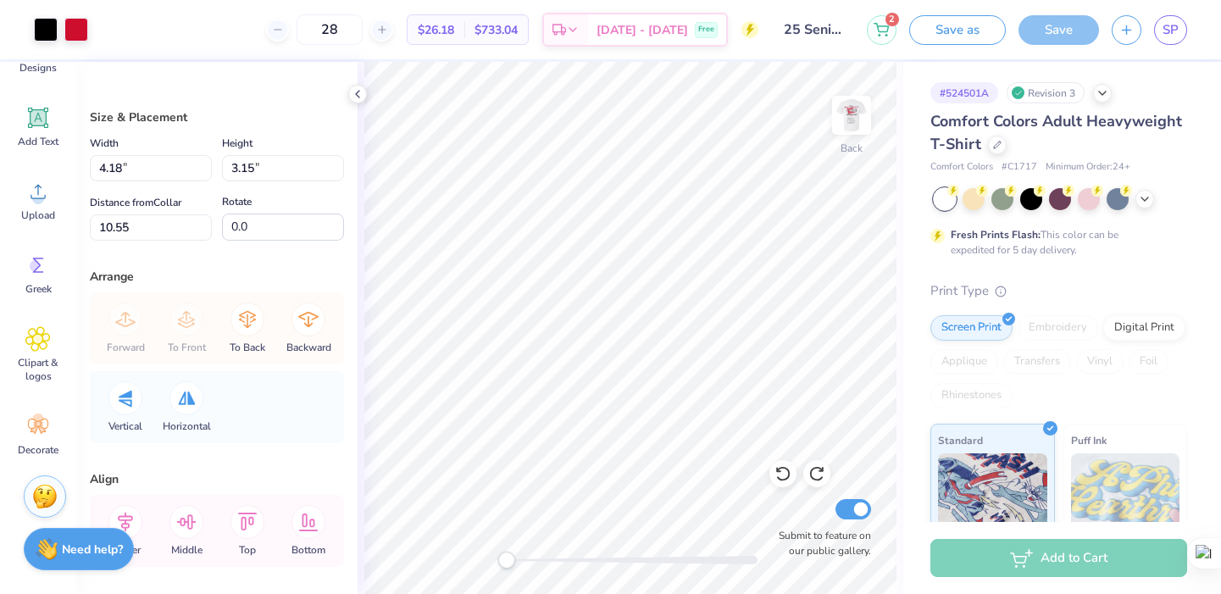
type input "3.71"
type input "9.96"
type input "2.04"
type input "1.51"
type input "5.29"
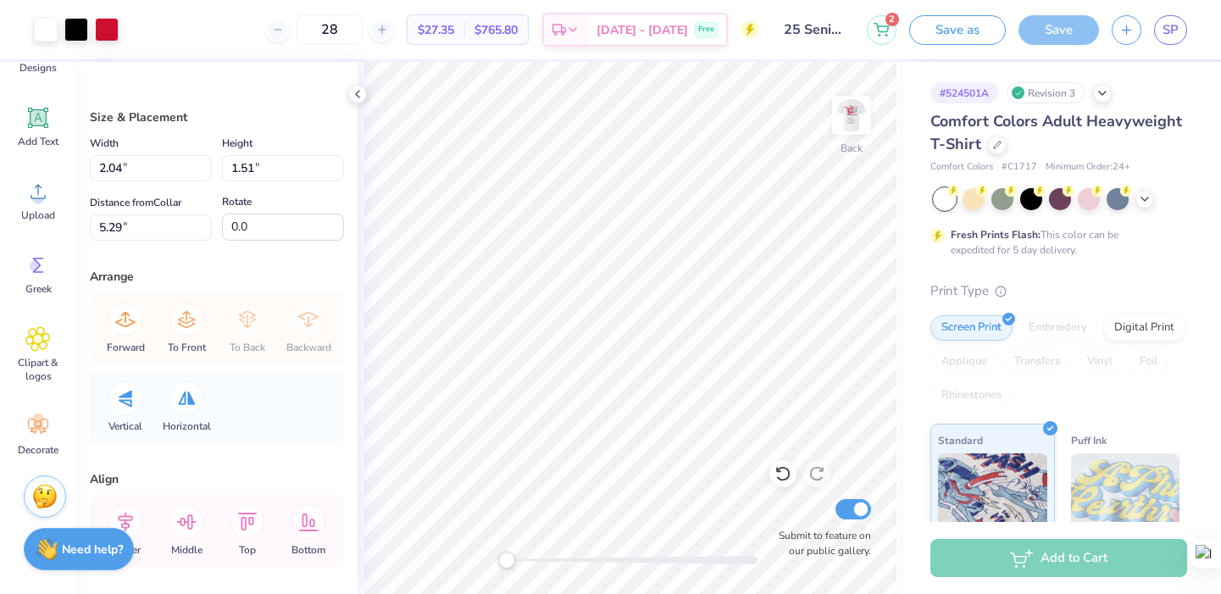
type input "4.93"
type input "3.71"
type input "9.96"
type input "1.75"
type input "1.32"
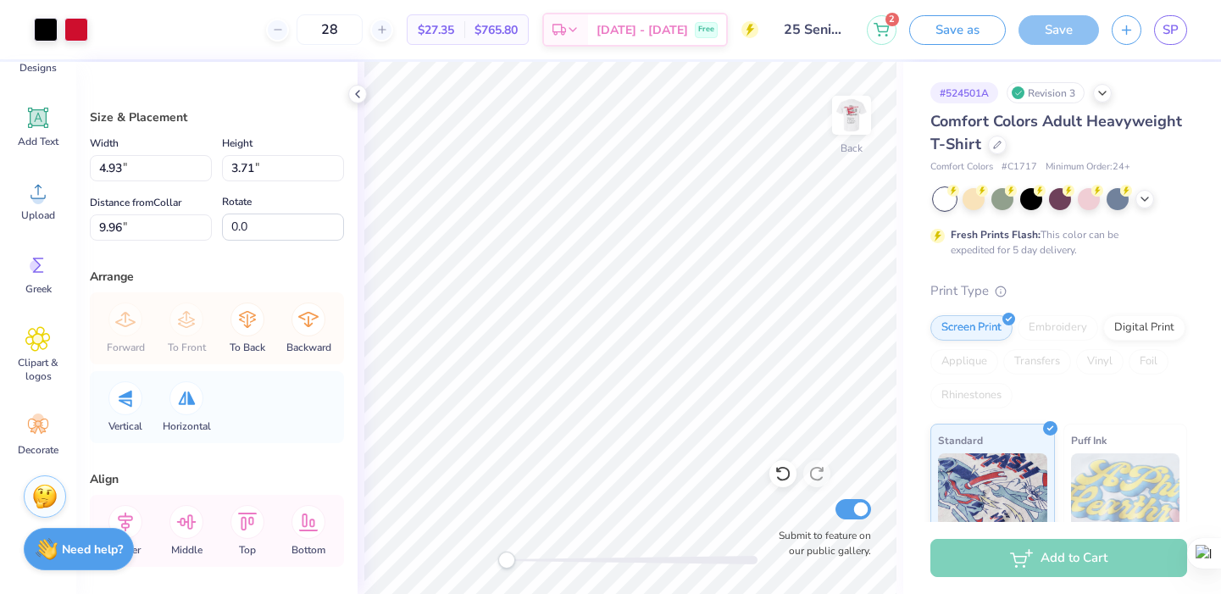
type input "12.36"
type input "1.69"
type input "1.27"
type input "11.84"
type input "1.84"
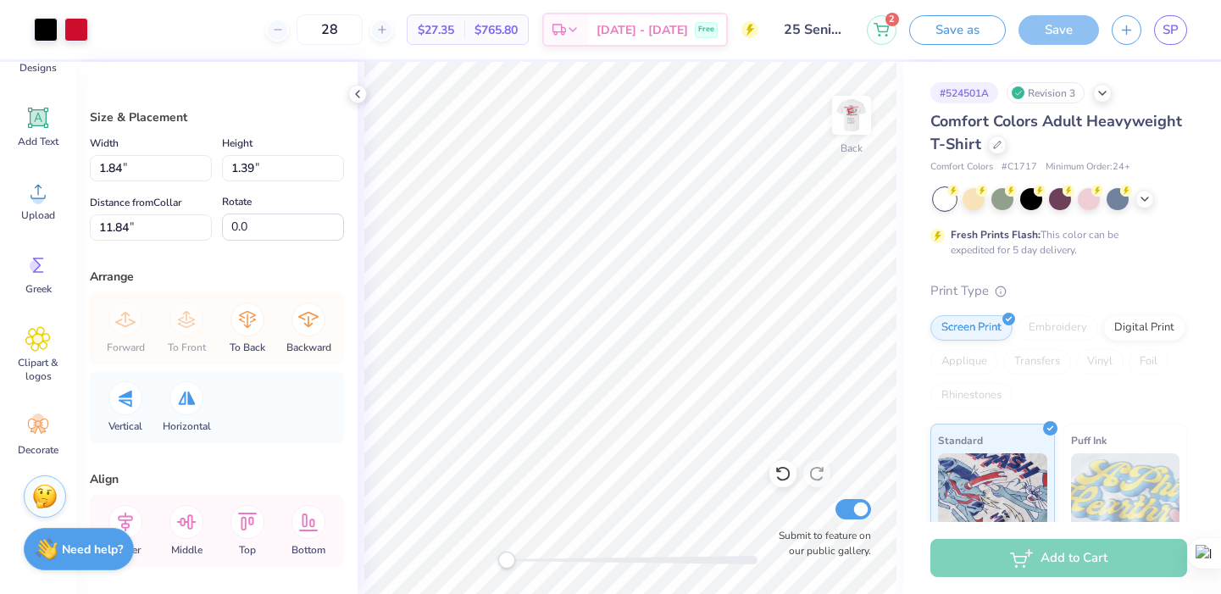
type input "1.39"
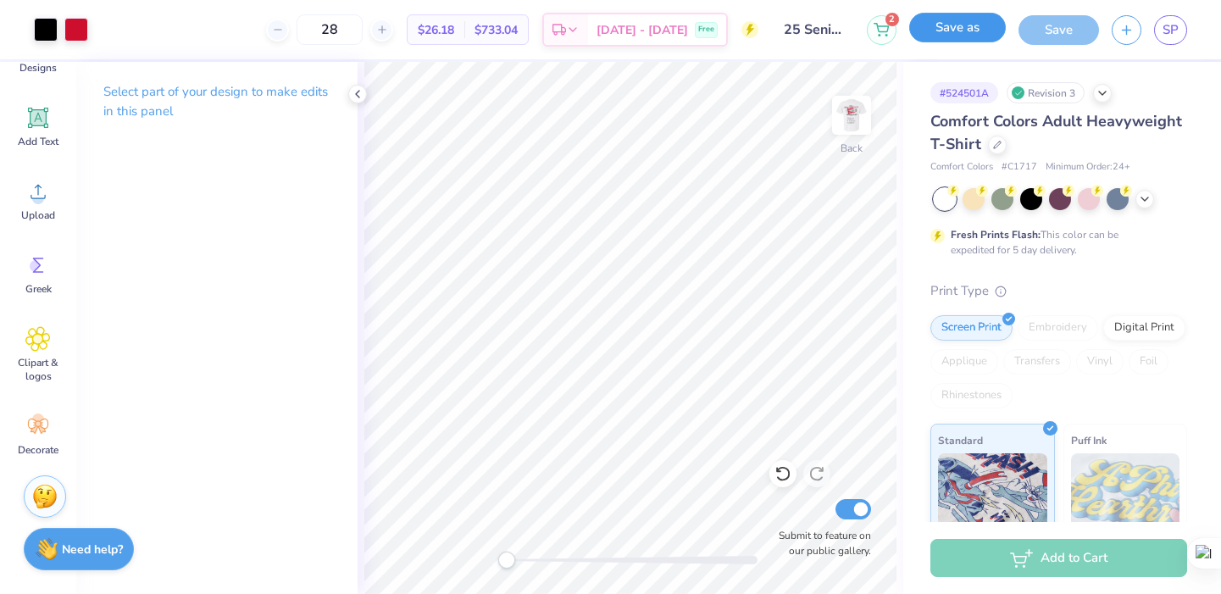
click at [970, 25] on button "Save as" at bounding box center [957, 28] width 97 height 30
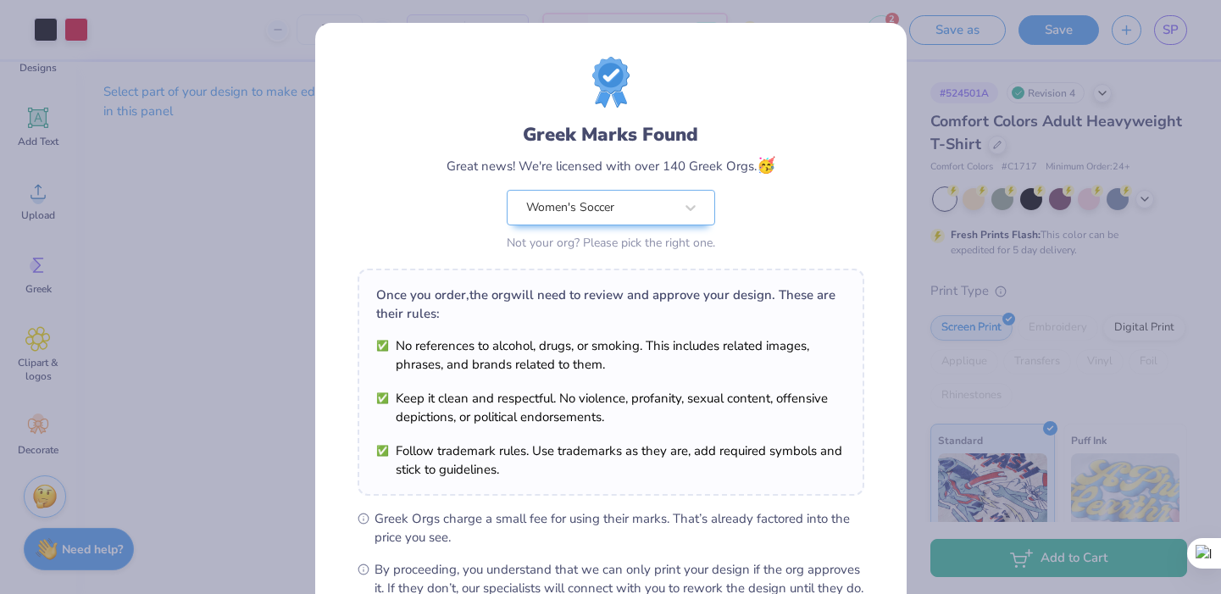
scroll to position [199, 0]
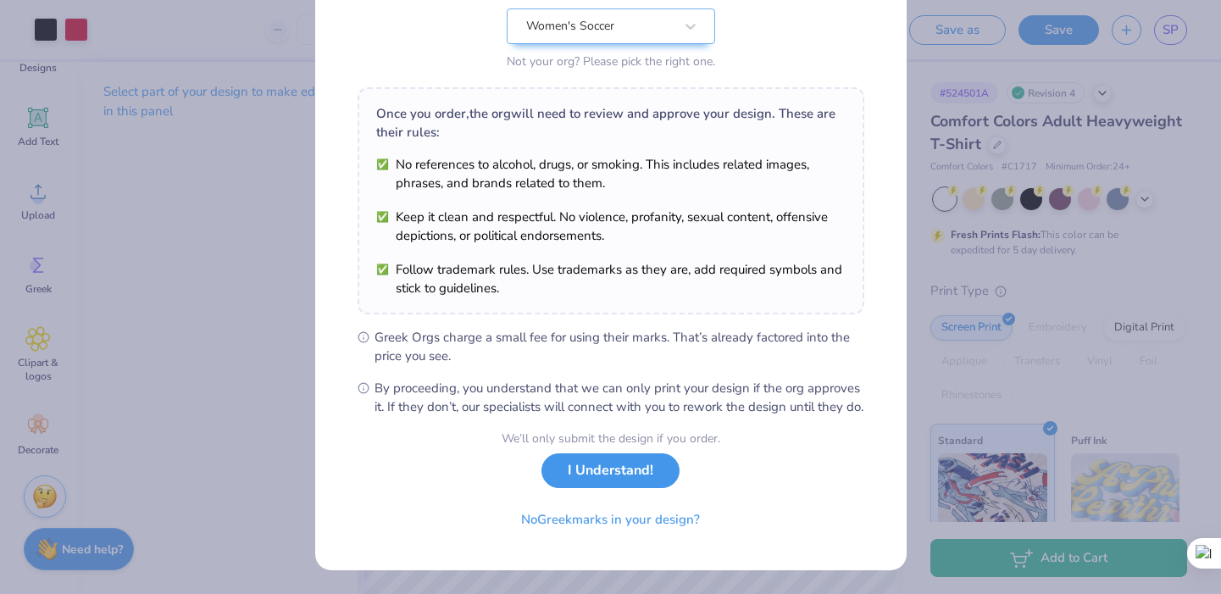
click at [622, 472] on button "I Understand!" at bounding box center [611, 470] width 138 height 35
select select "Member apparel for registered Student Organization / Department / School"
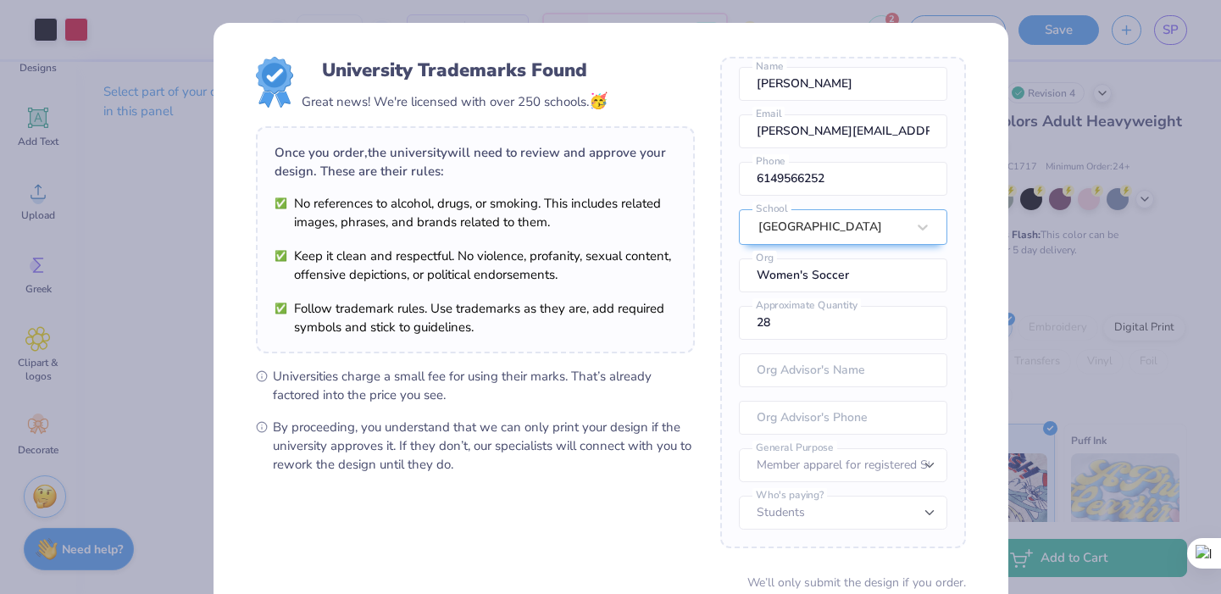
scroll to position [143, 0]
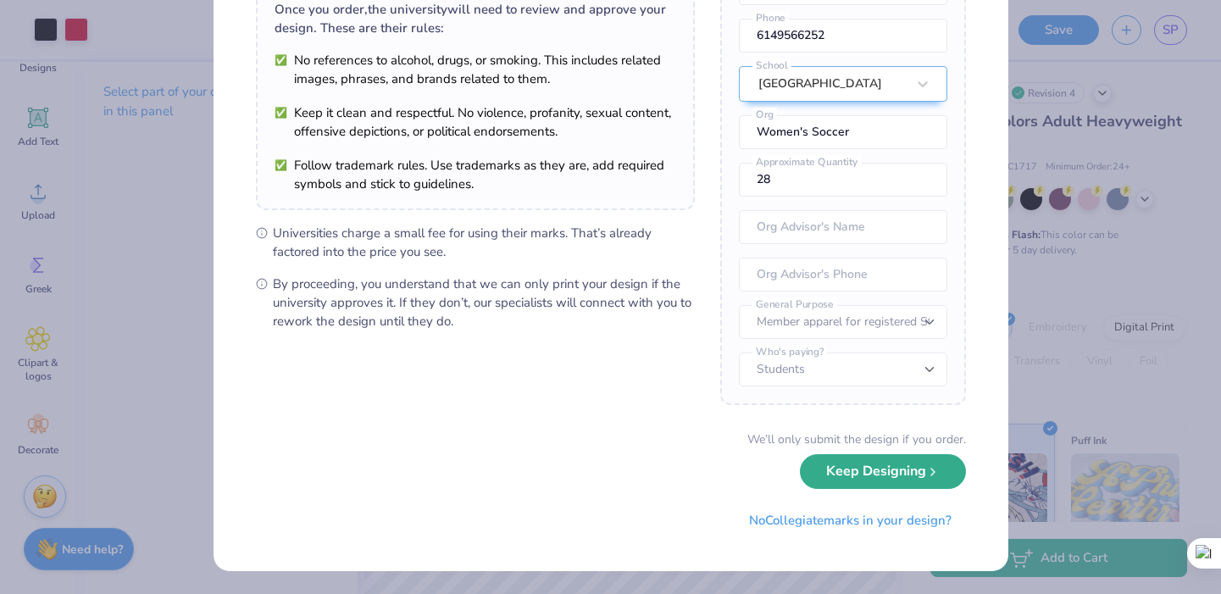
click at [867, 468] on button "Keep Designing" at bounding box center [883, 471] width 166 height 35
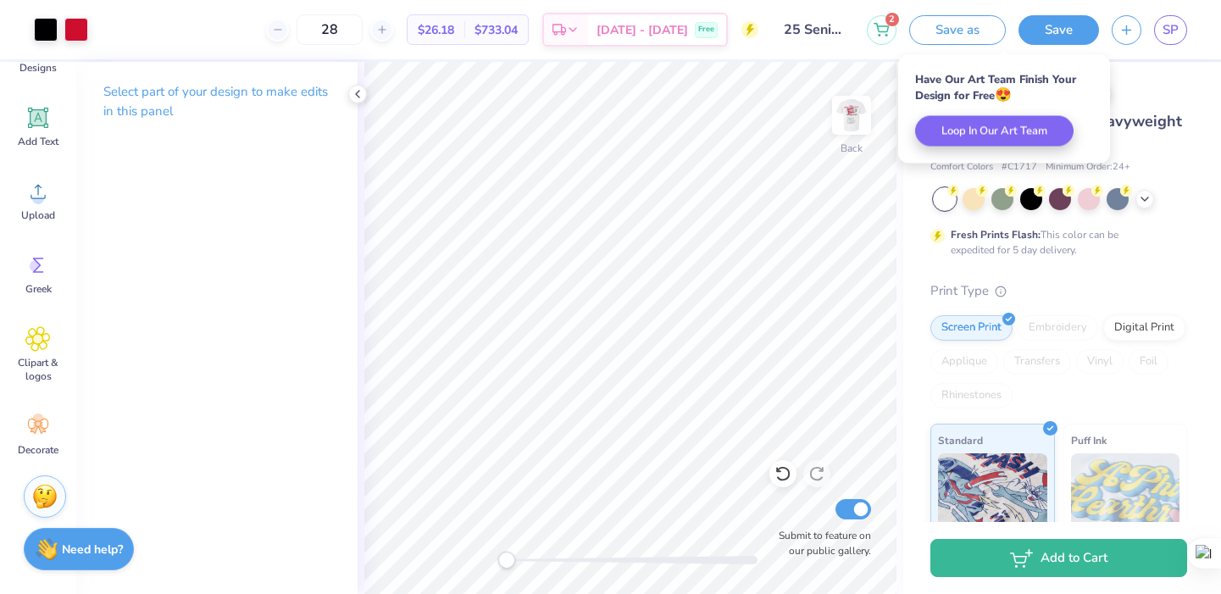
scroll to position [0, 0]
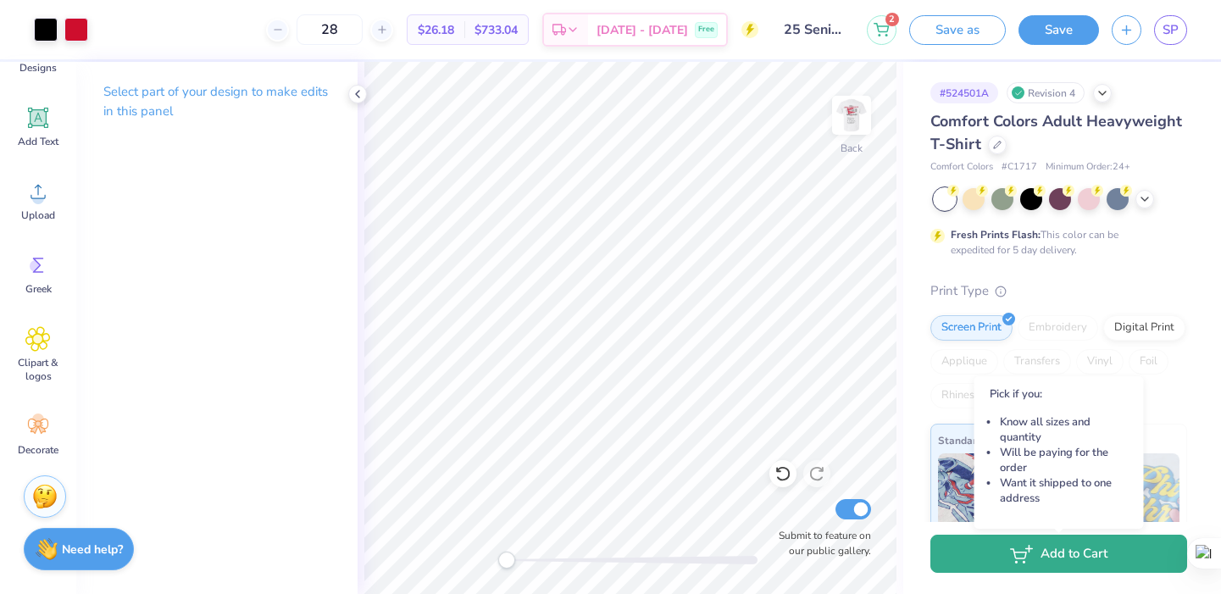
click at [1065, 559] on button "Add to Cart" at bounding box center [1059, 554] width 257 height 38
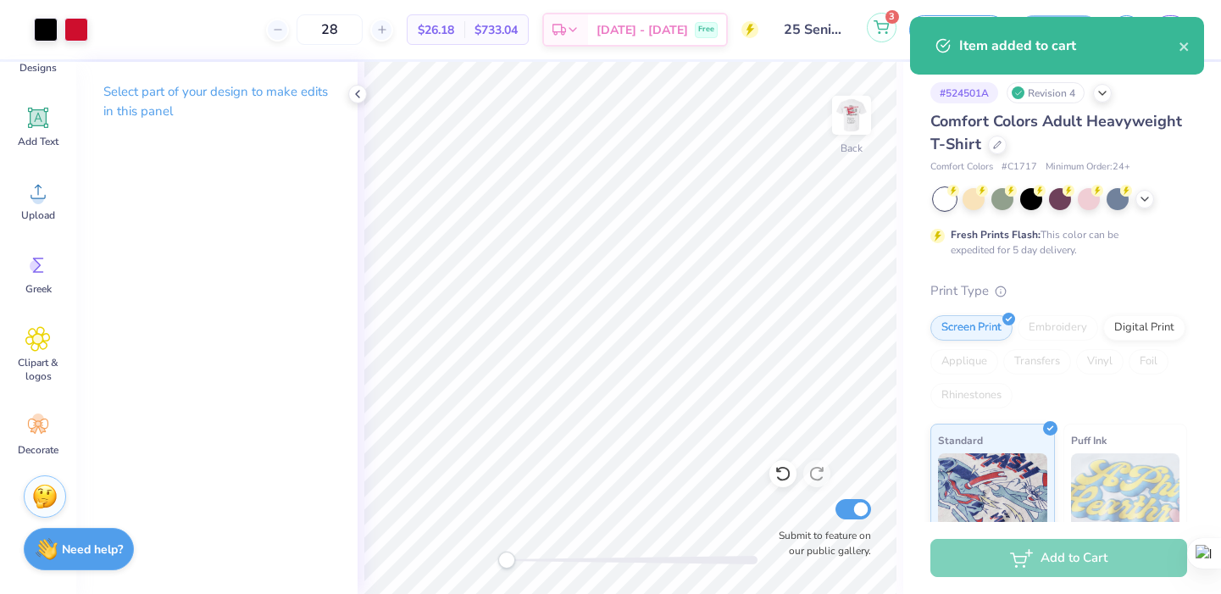
click at [884, 39] on button "3" at bounding box center [882, 28] width 30 height 30
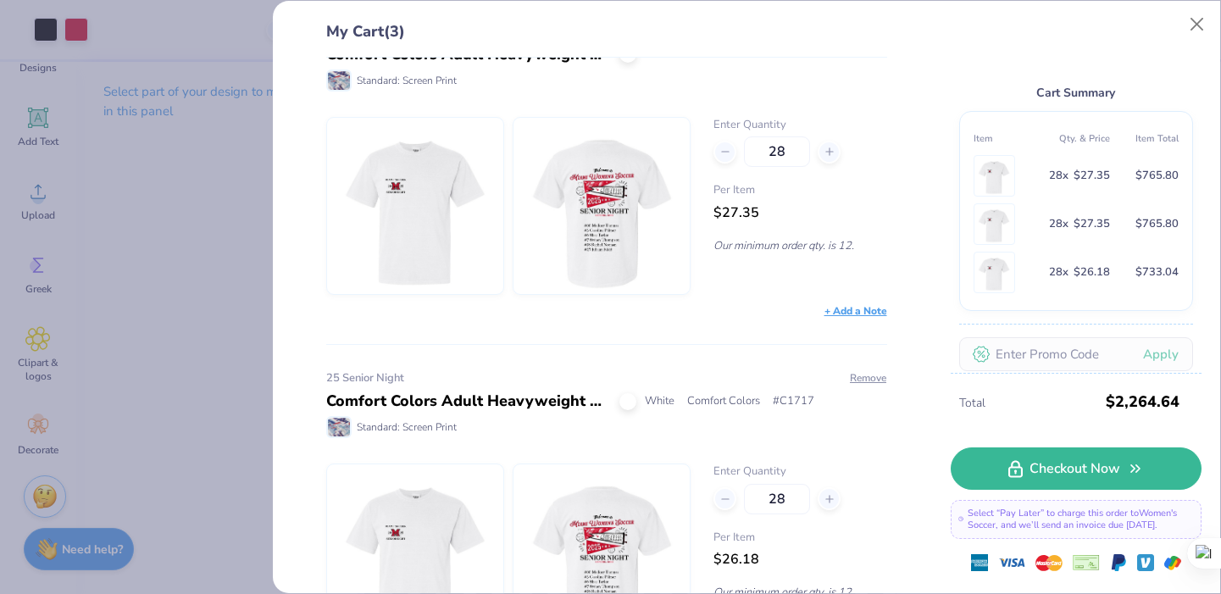
scroll to position [392, 0]
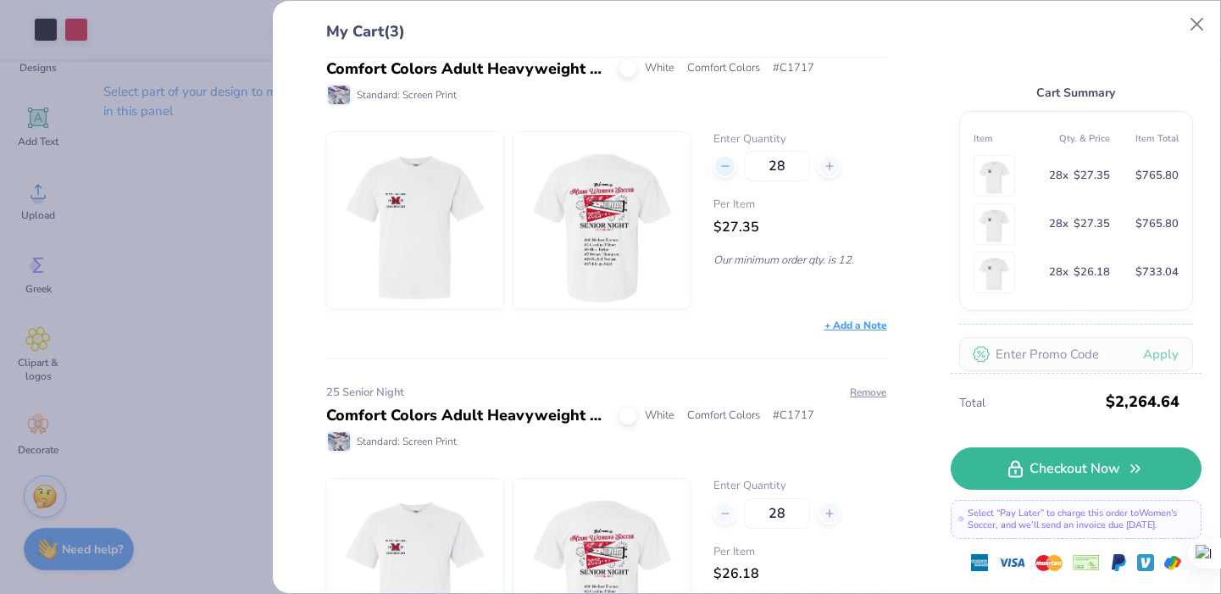
click at [725, 163] on icon at bounding box center [726, 166] width 12 height 12
type input "27"
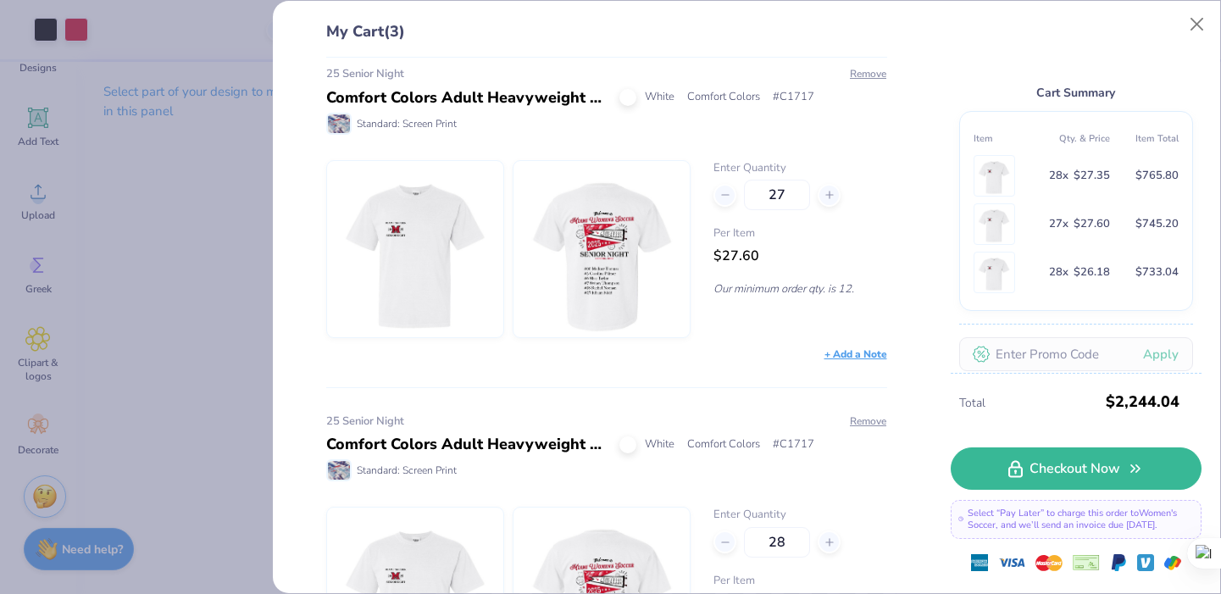
scroll to position [293, 0]
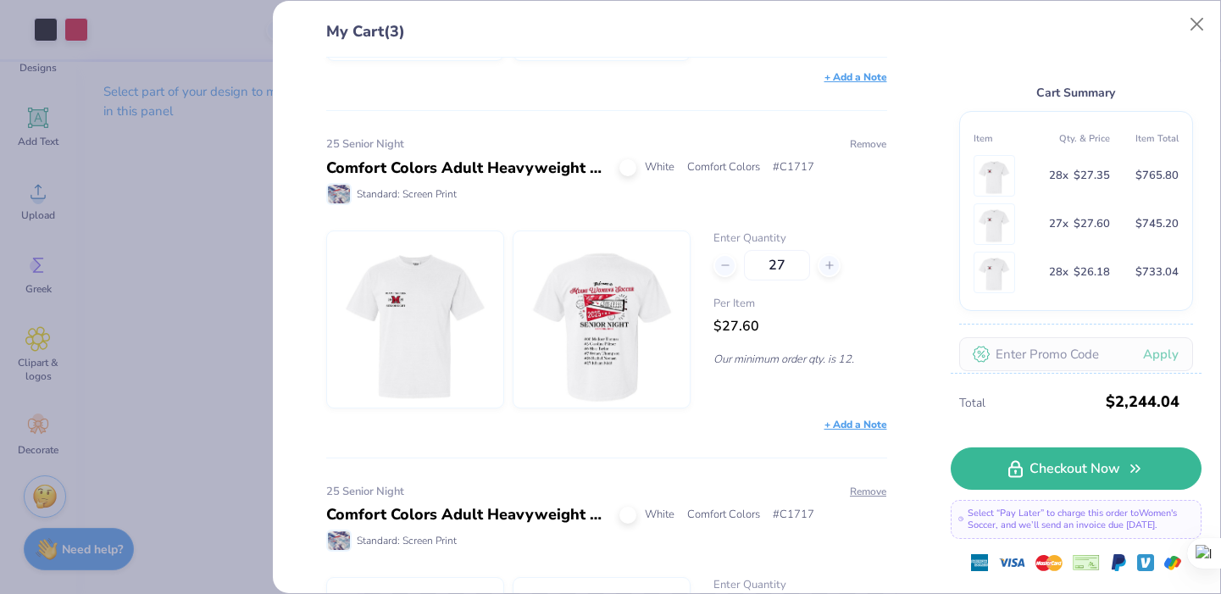
click at [859, 144] on button "Remove" at bounding box center [868, 143] width 38 height 15
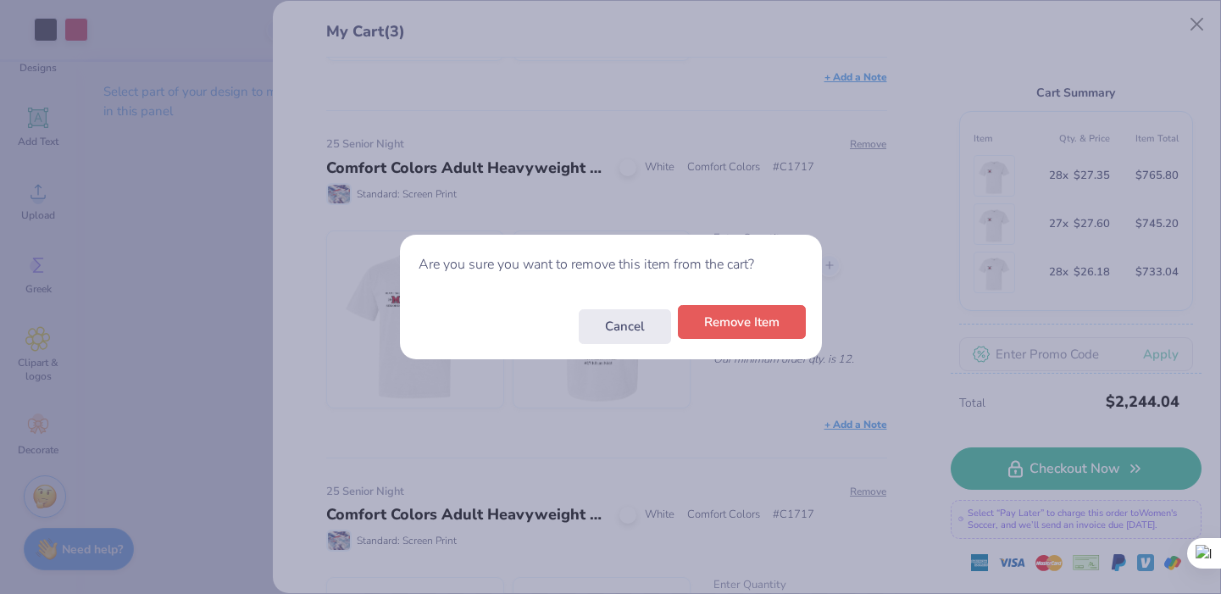
click at [768, 325] on button "Remove Item" at bounding box center [742, 322] width 128 height 35
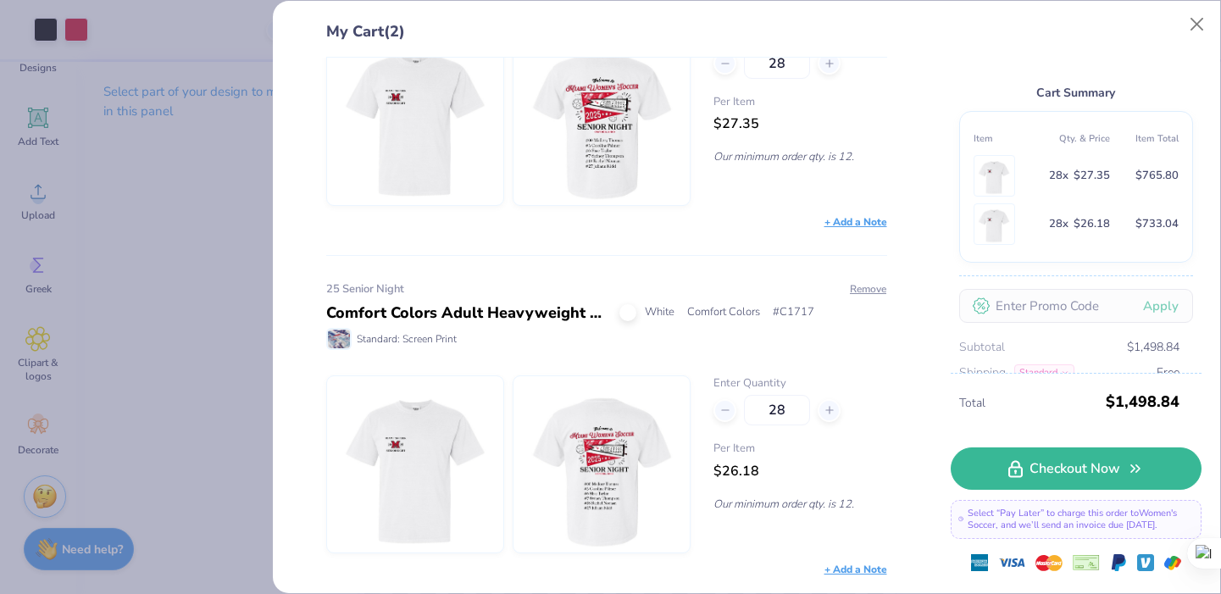
scroll to position [0, 0]
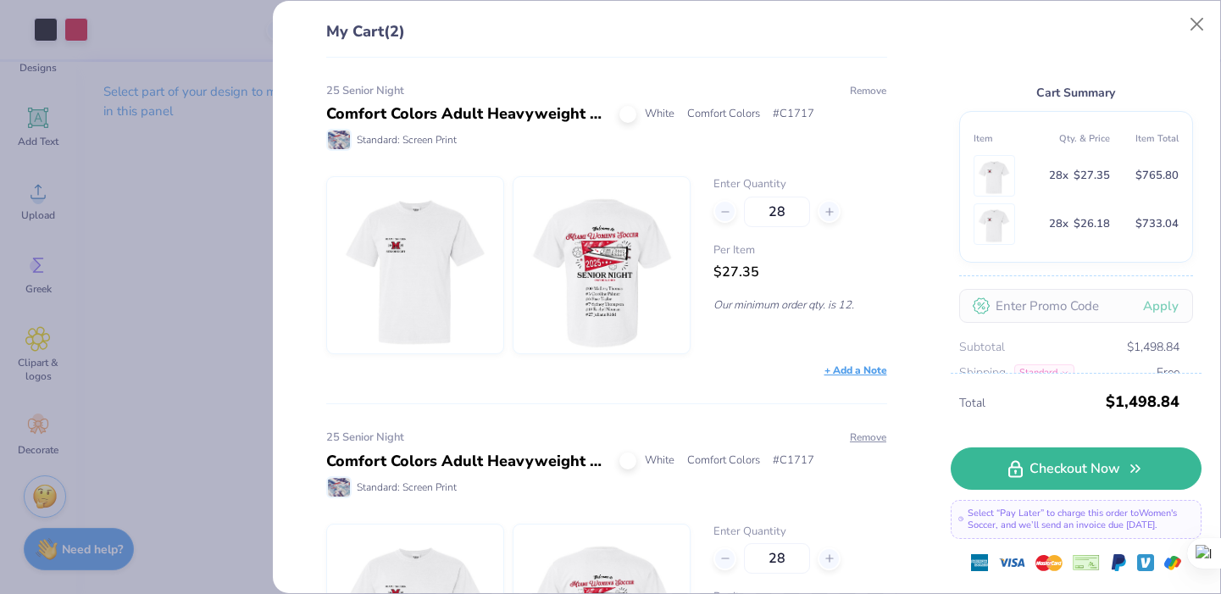
click at [859, 83] on button "Remove" at bounding box center [868, 90] width 38 height 15
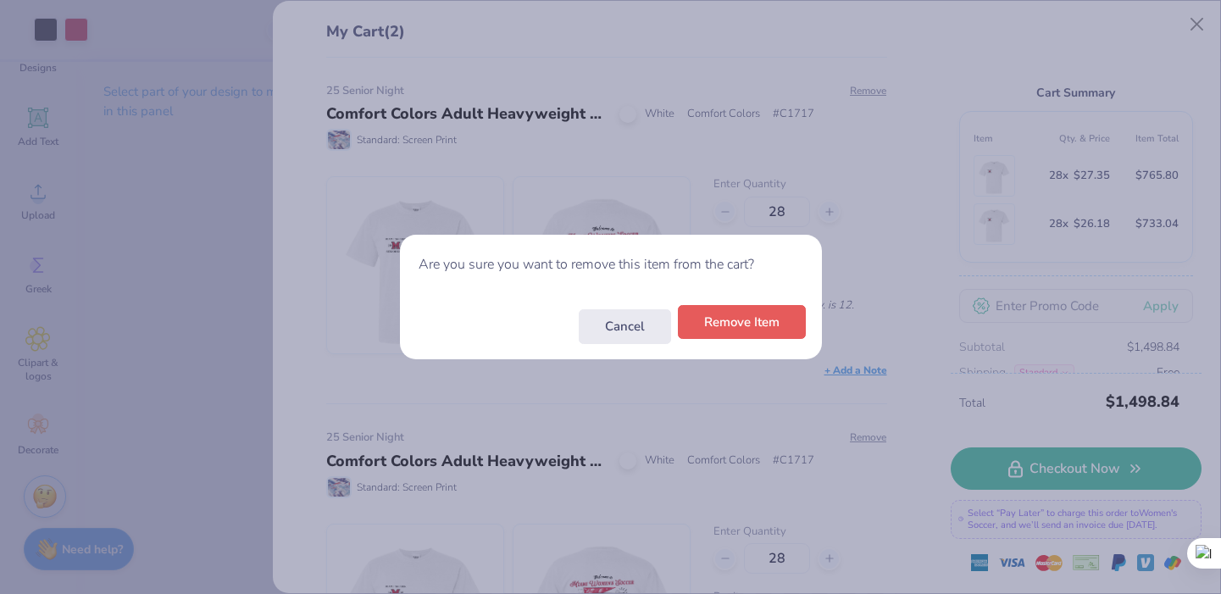
click at [783, 321] on button "Remove Item" at bounding box center [742, 322] width 128 height 35
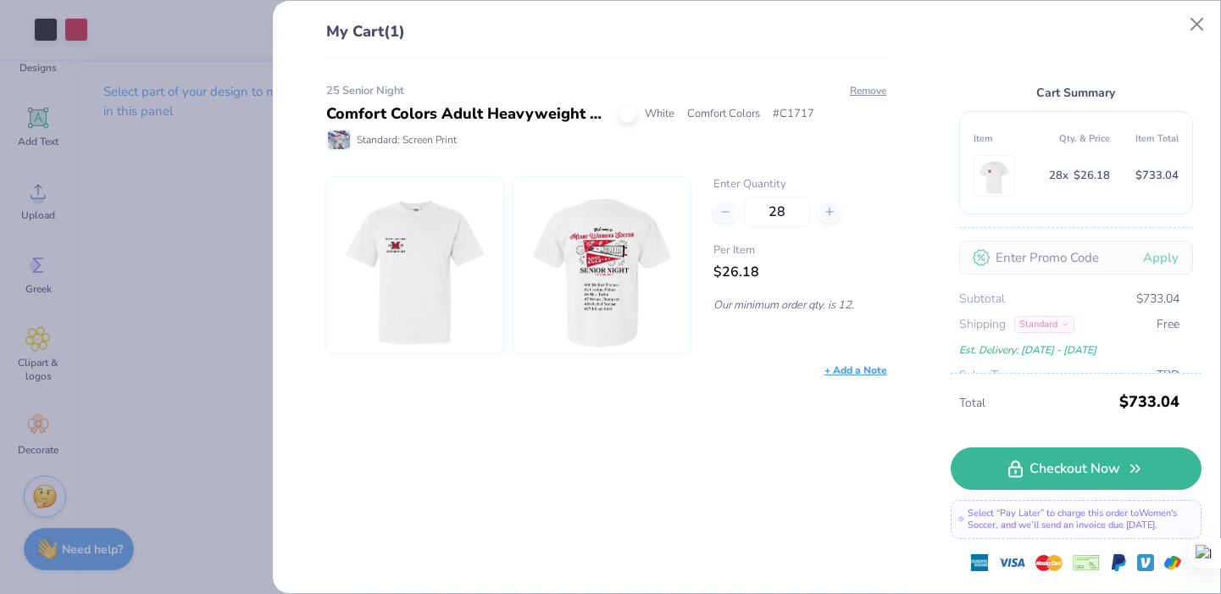
scroll to position [31, 0]
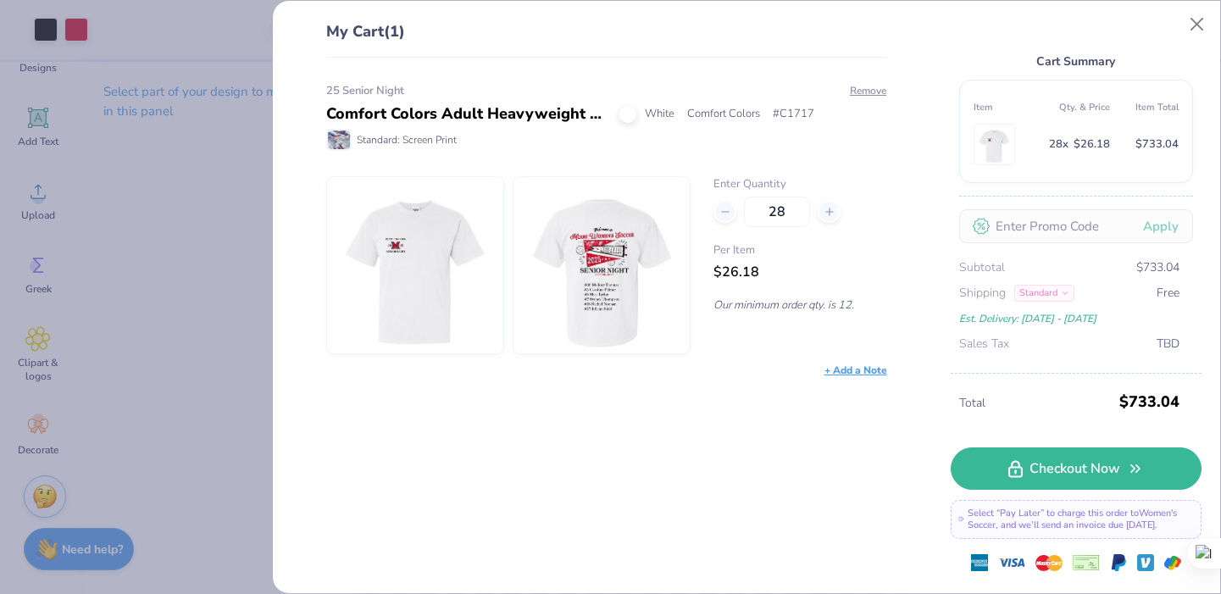
click at [856, 370] on div "+ Add a Note" at bounding box center [856, 370] width 63 height 15
click at [840, 456] on div "25 Senior Night Comfort Colors Adult Heavyweight T-Shirt White Comfort Colors #…" at bounding box center [600, 326] width 616 height 536
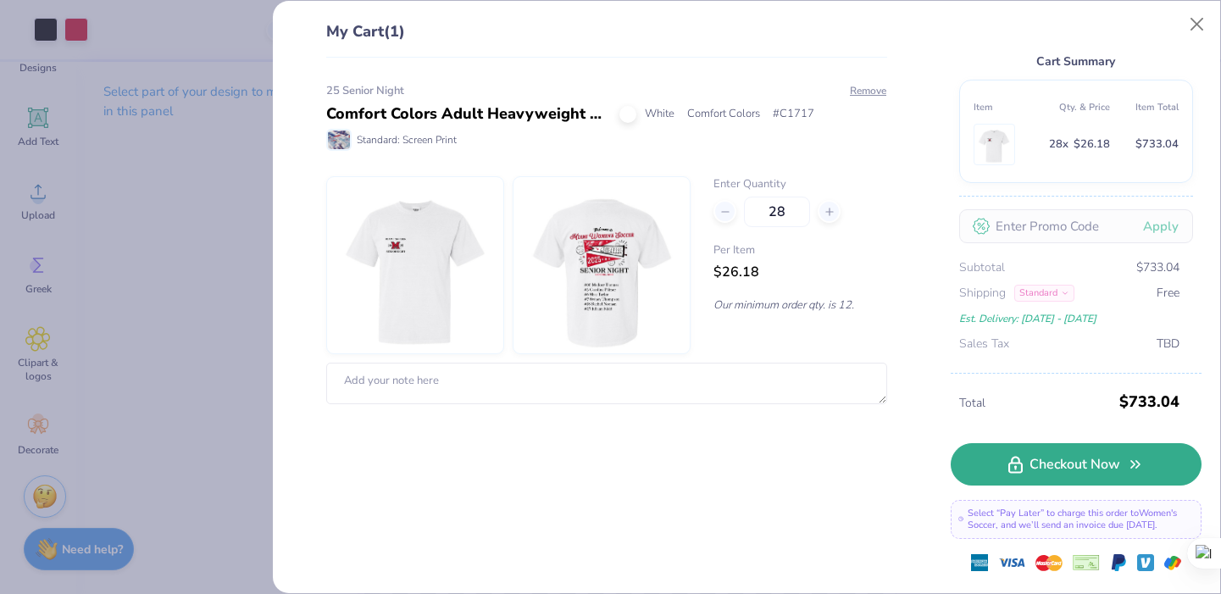
click at [994, 471] on link "Checkout Now" at bounding box center [1076, 464] width 251 height 42
